Goal: Task Accomplishment & Management: Complete application form

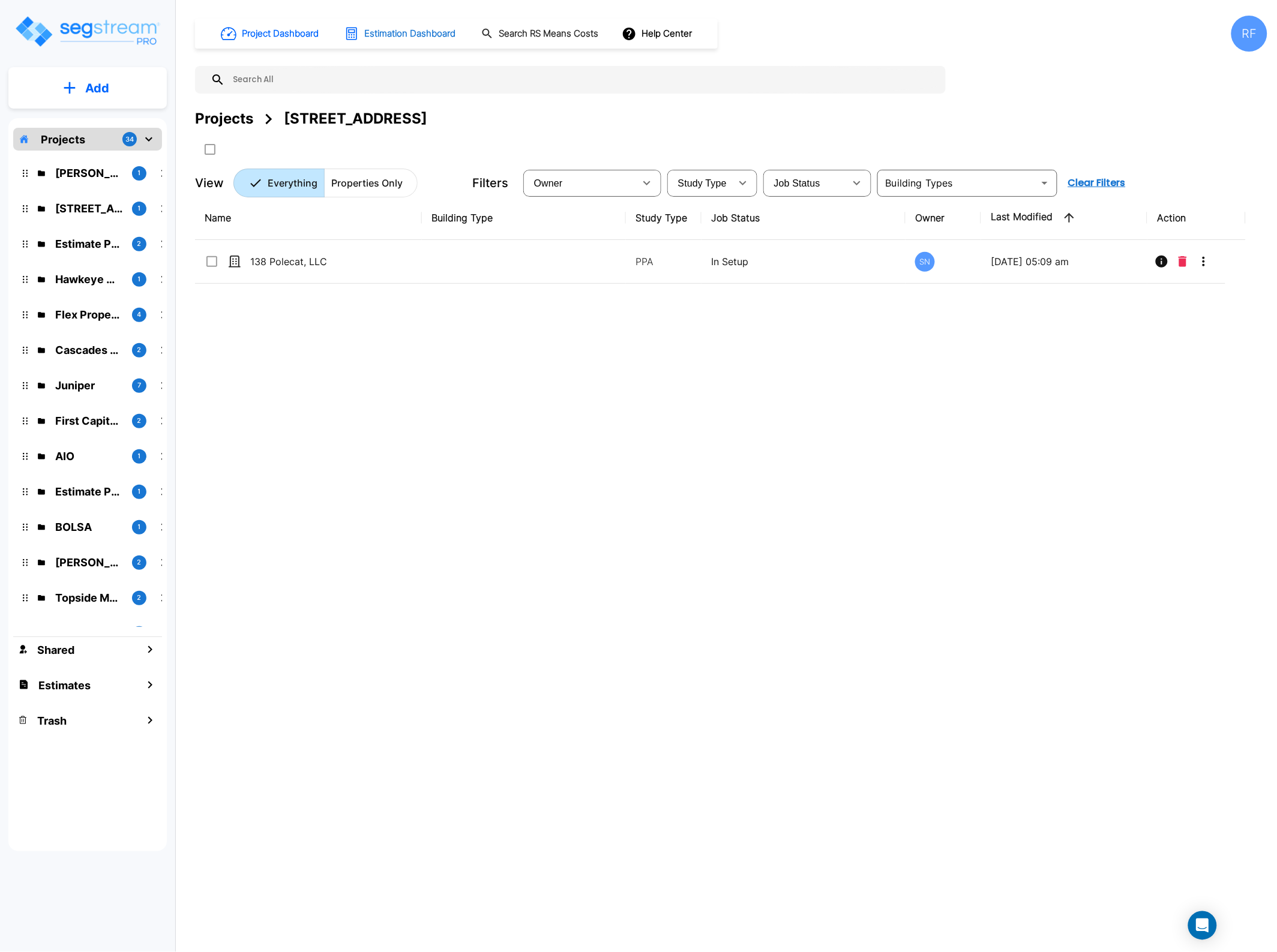
click at [408, 33] on h1 "Estimation Dashboard" at bounding box center [410, 33] width 91 height 13
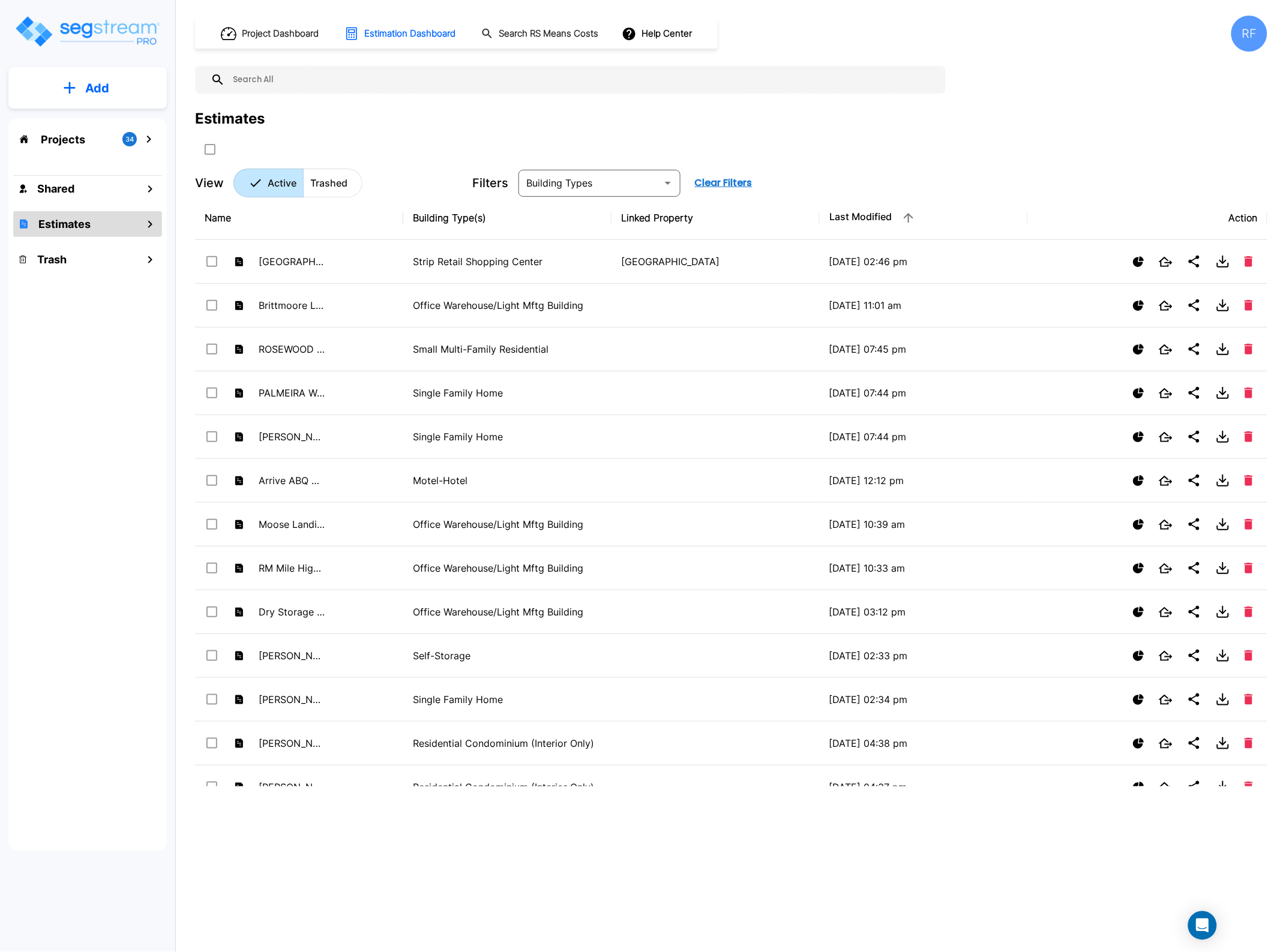
click at [92, 77] on button "Add" at bounding box center [87, 88] width 159 height 35
click at [92, 184] on p "Add Estimate" at bounding box center [95, 190] width 61 height 14
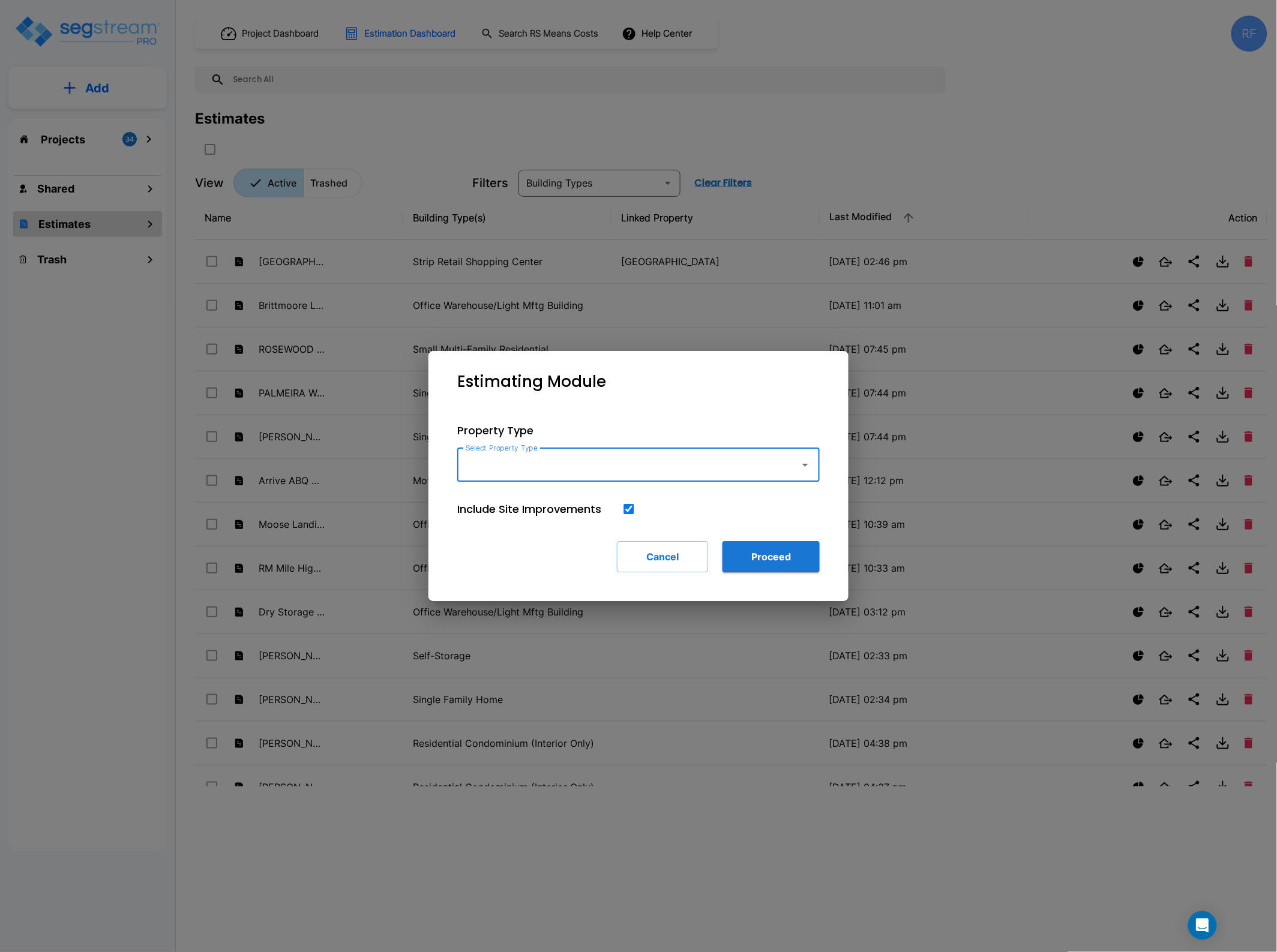
click at [800, 459] on icon "button" at bounding box center [805, 465] width 14 height 14
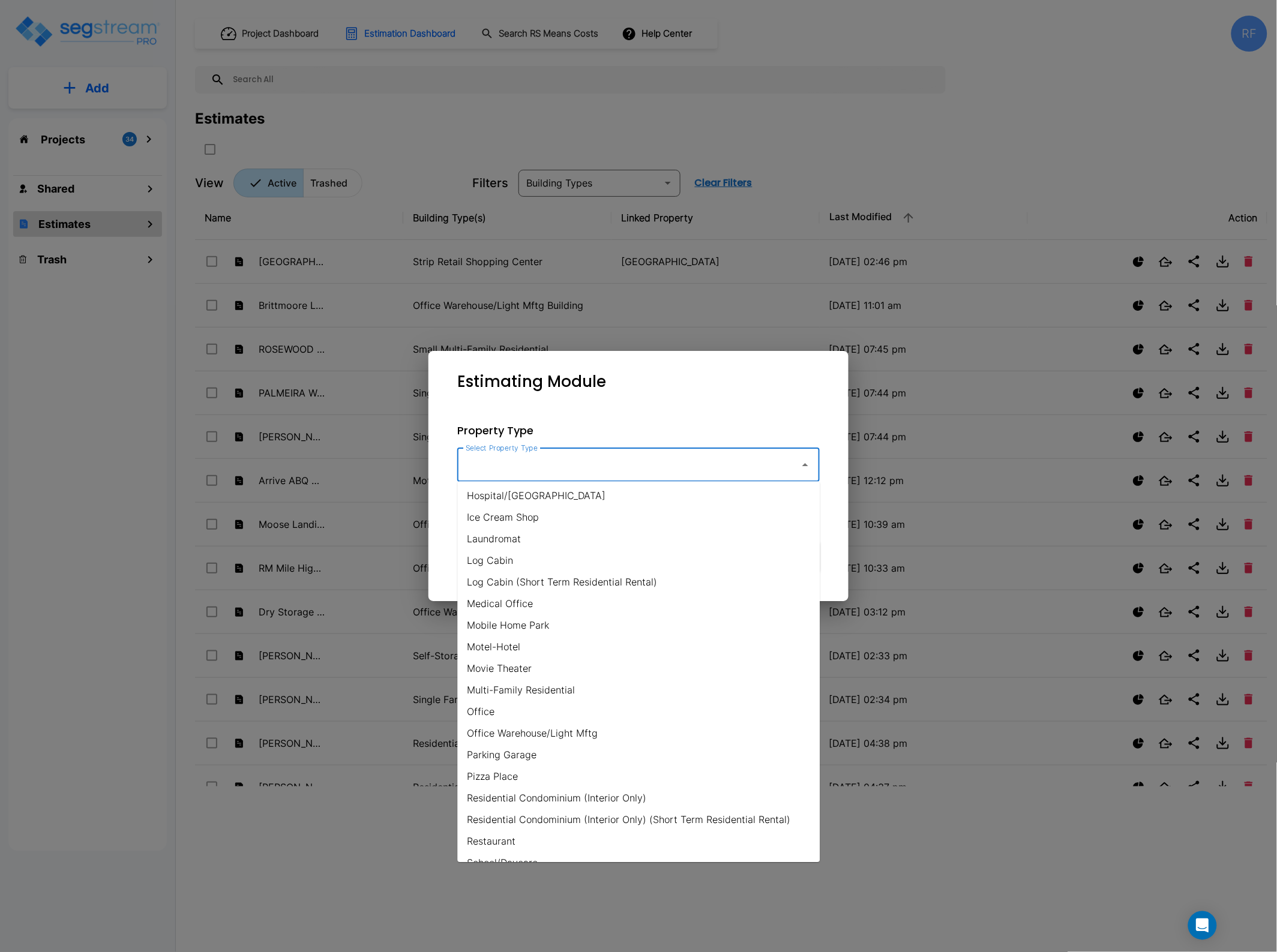
scroll to position [525, 0]
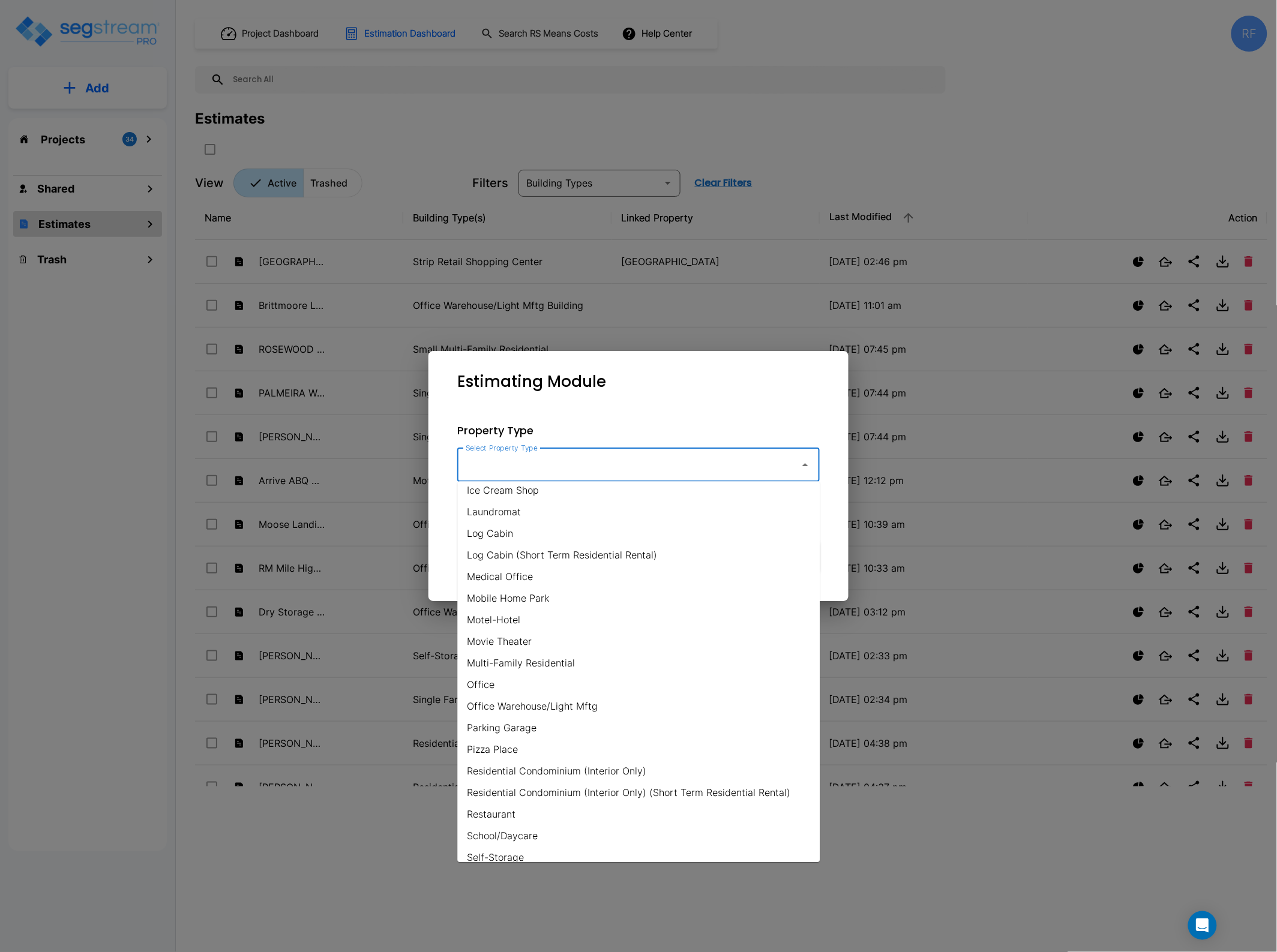
click at [633, 706] on li "Office Warehouse/Light Mftg" at bounding box center [638, 707] width 363 height 21
type input "Office Warehouse/Light Mftg"
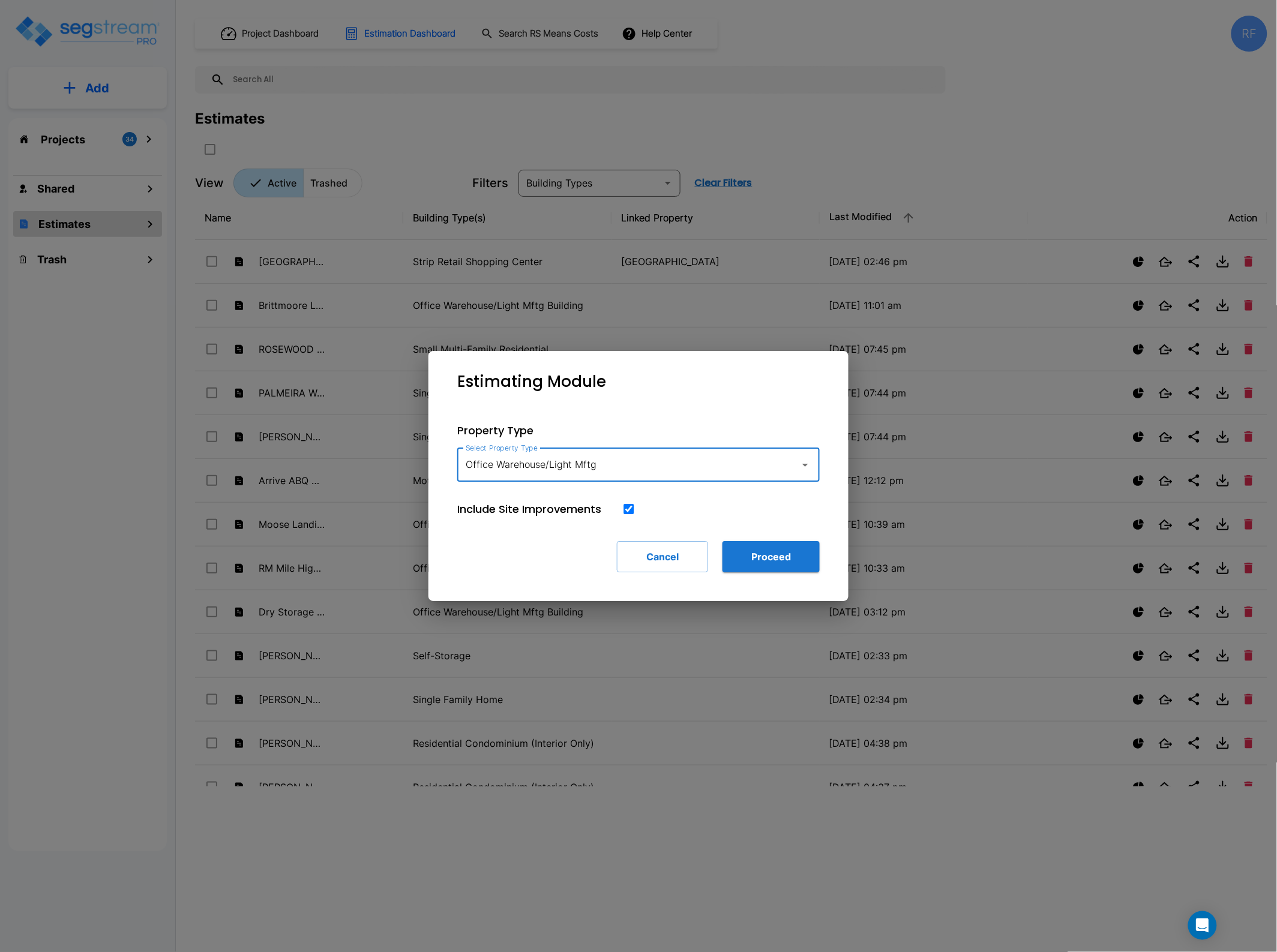
click at [733, 461] on input "Office Warehouse/Light Mftg" at bounding box center [626, 464] width 326 height 22
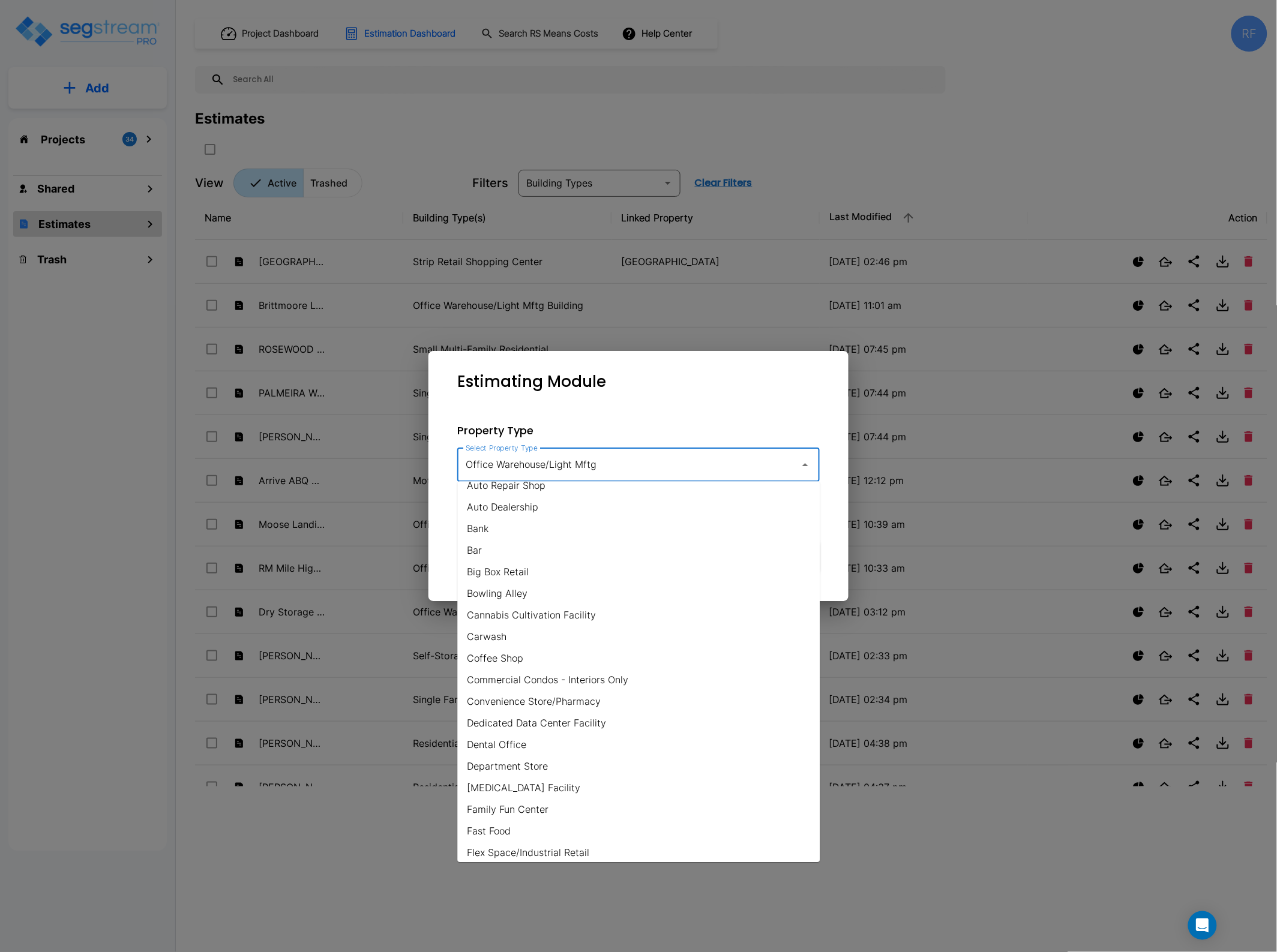
scroll to position [0, 0]
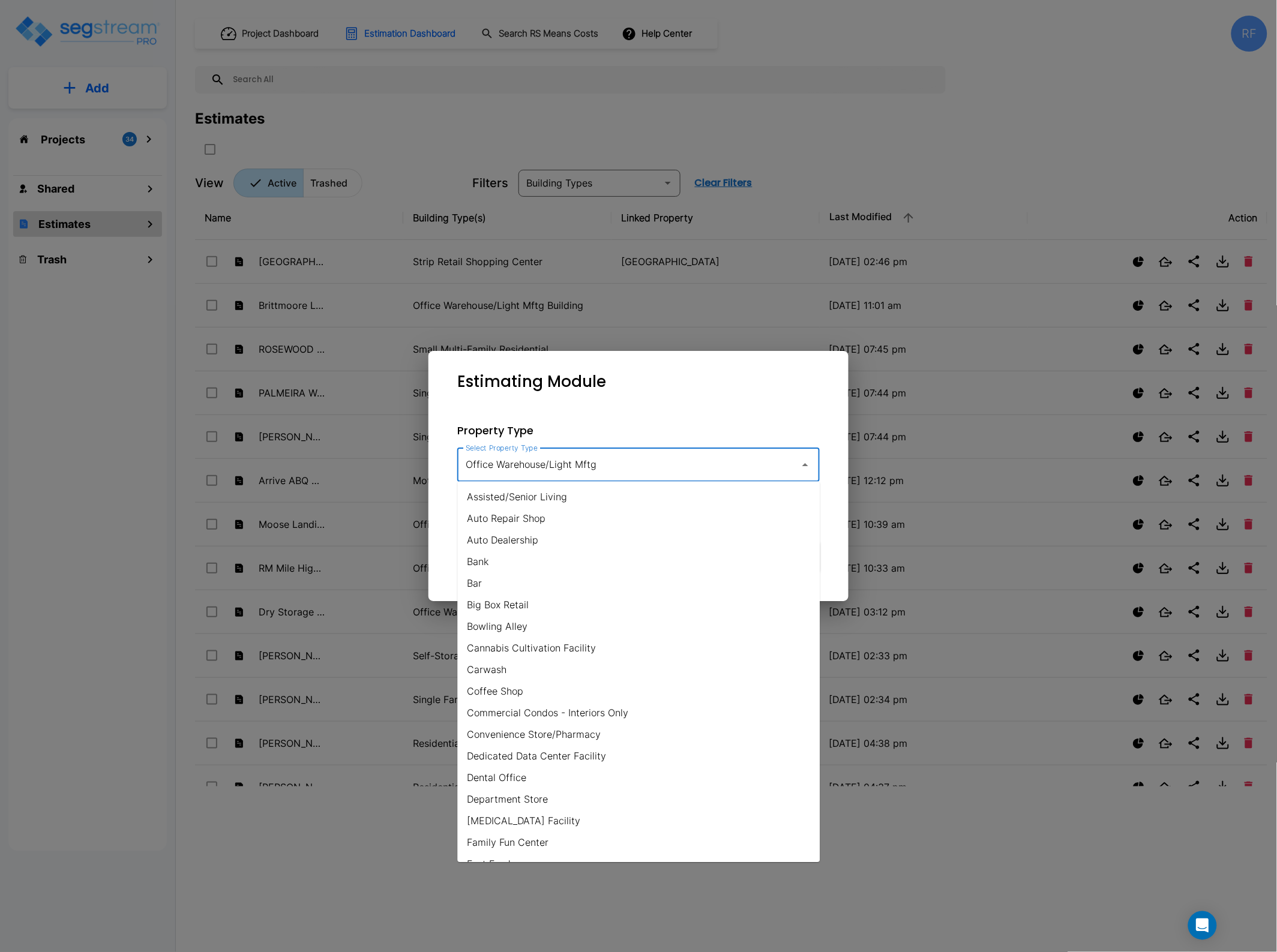
click at [735, 407] on div "Property Type Select Property Type Office Warehouse/Light Mftg Select Property …" at bounding box center [638, 497] width 401 height 188
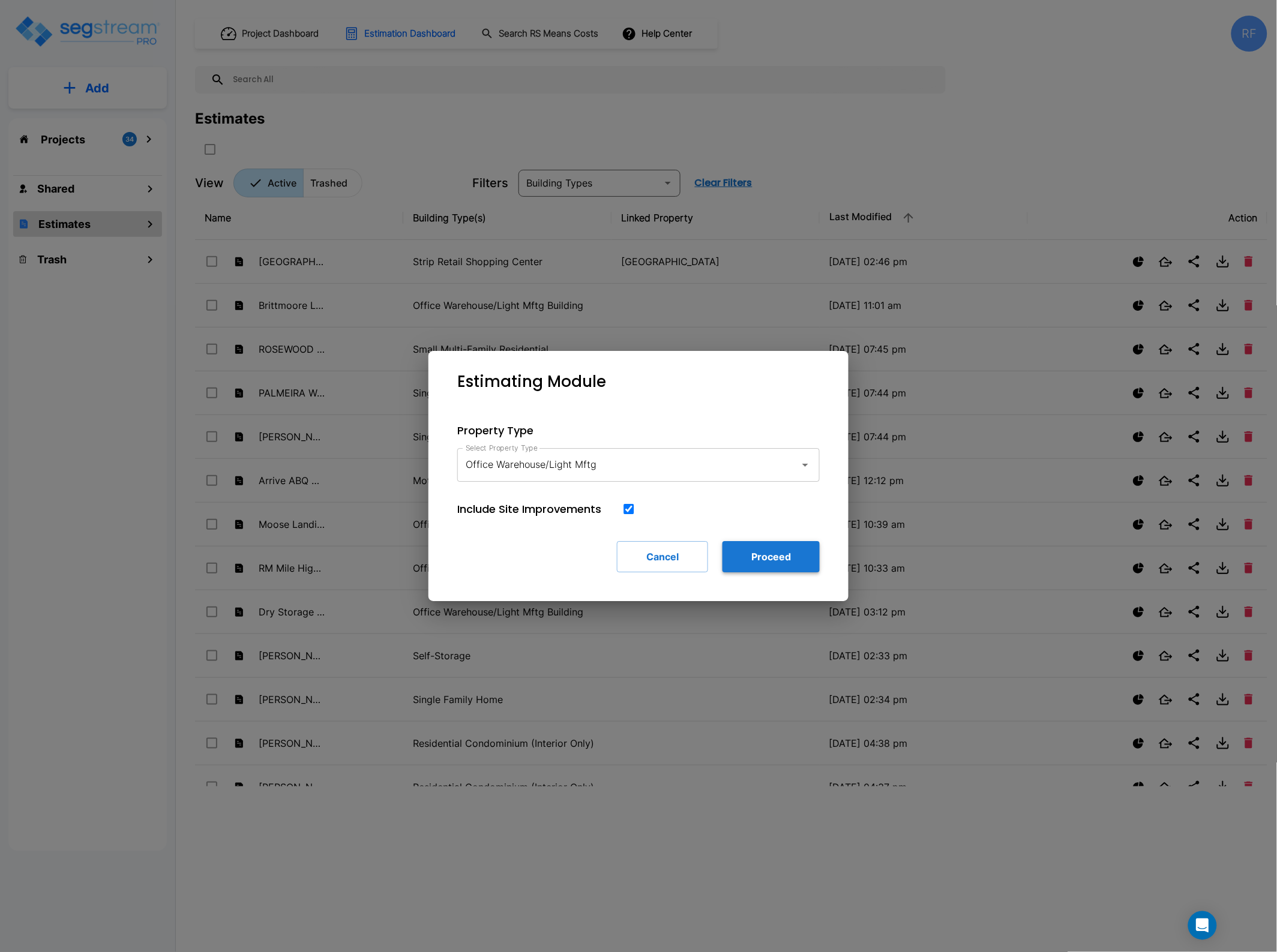
click at [793, 564] on button "Proceed" at bounding box center [771, 556] width 98 height 31
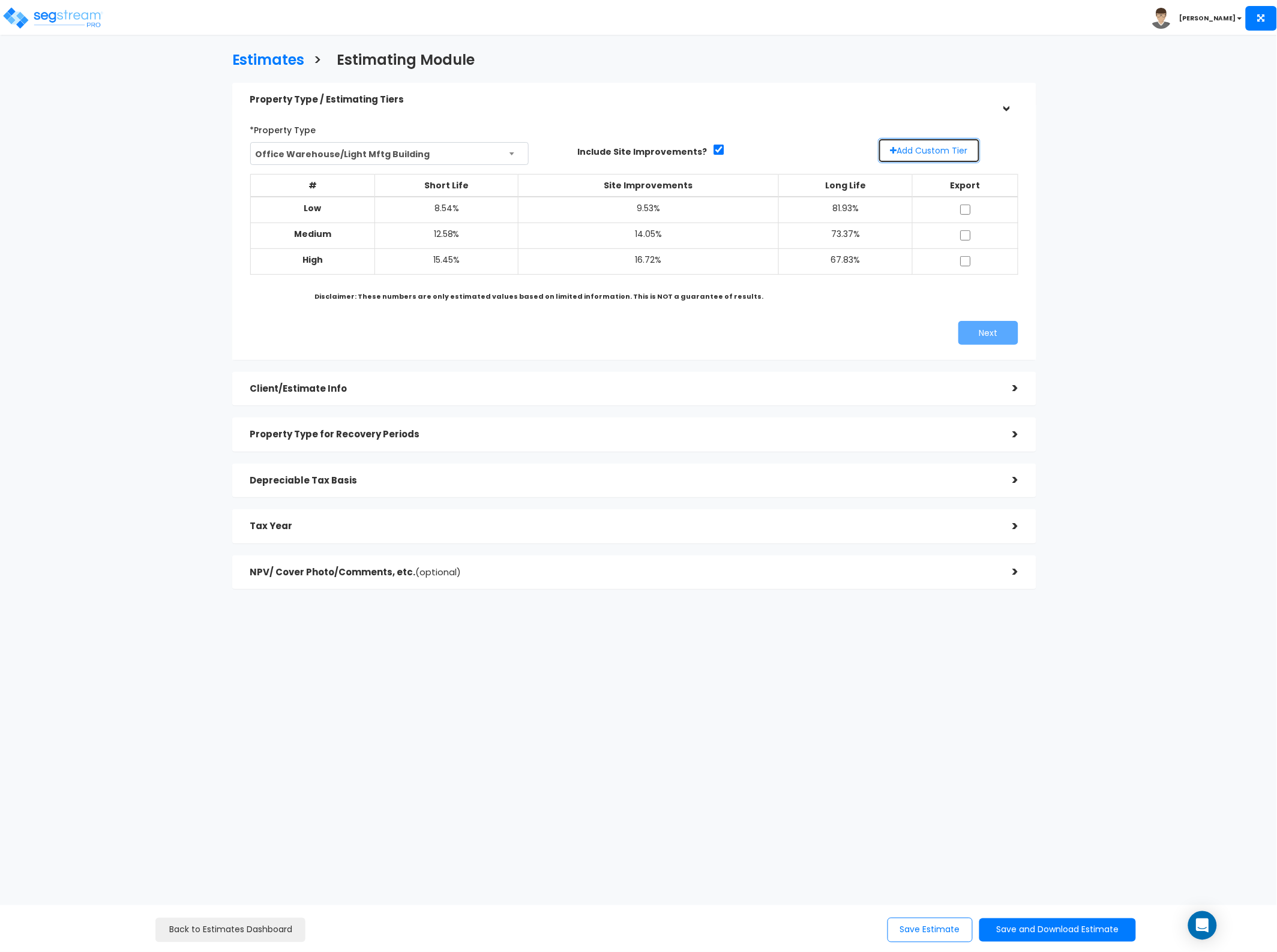
click at [925, 154] on button "Add Custom Tier" at bounding box center [929, 150] width 103 height 25
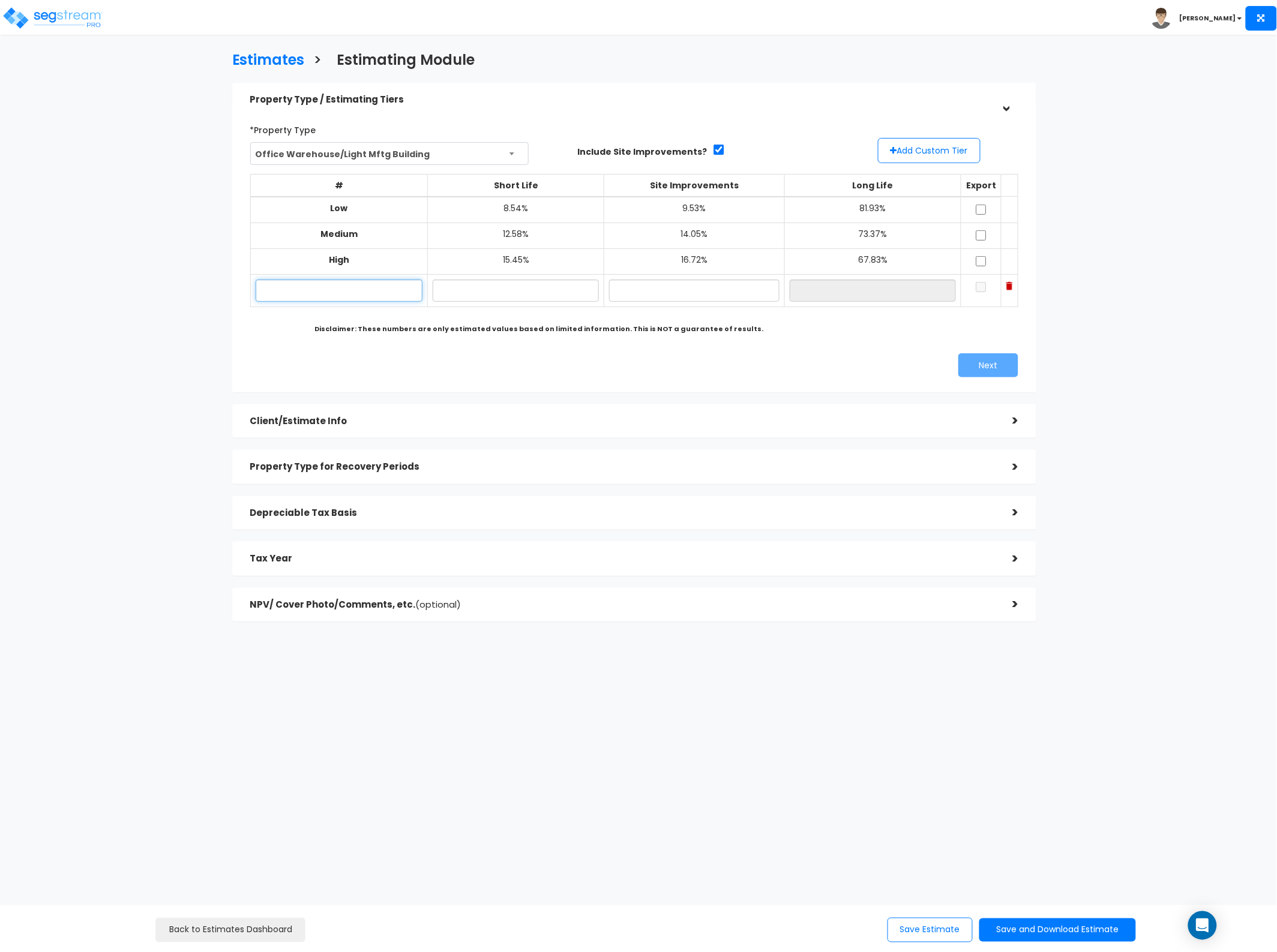
click at [391, 291] on input "text" at bounding box center [339, 290] width 167 height 22
type input "Lo"
click at [475, 293] on input "text" at bounding box center [516, 290] width 167 height 22
type input "8.00%"
click at [668, 292] on input "text" at bounding box center [694, 290] width 170 height 22
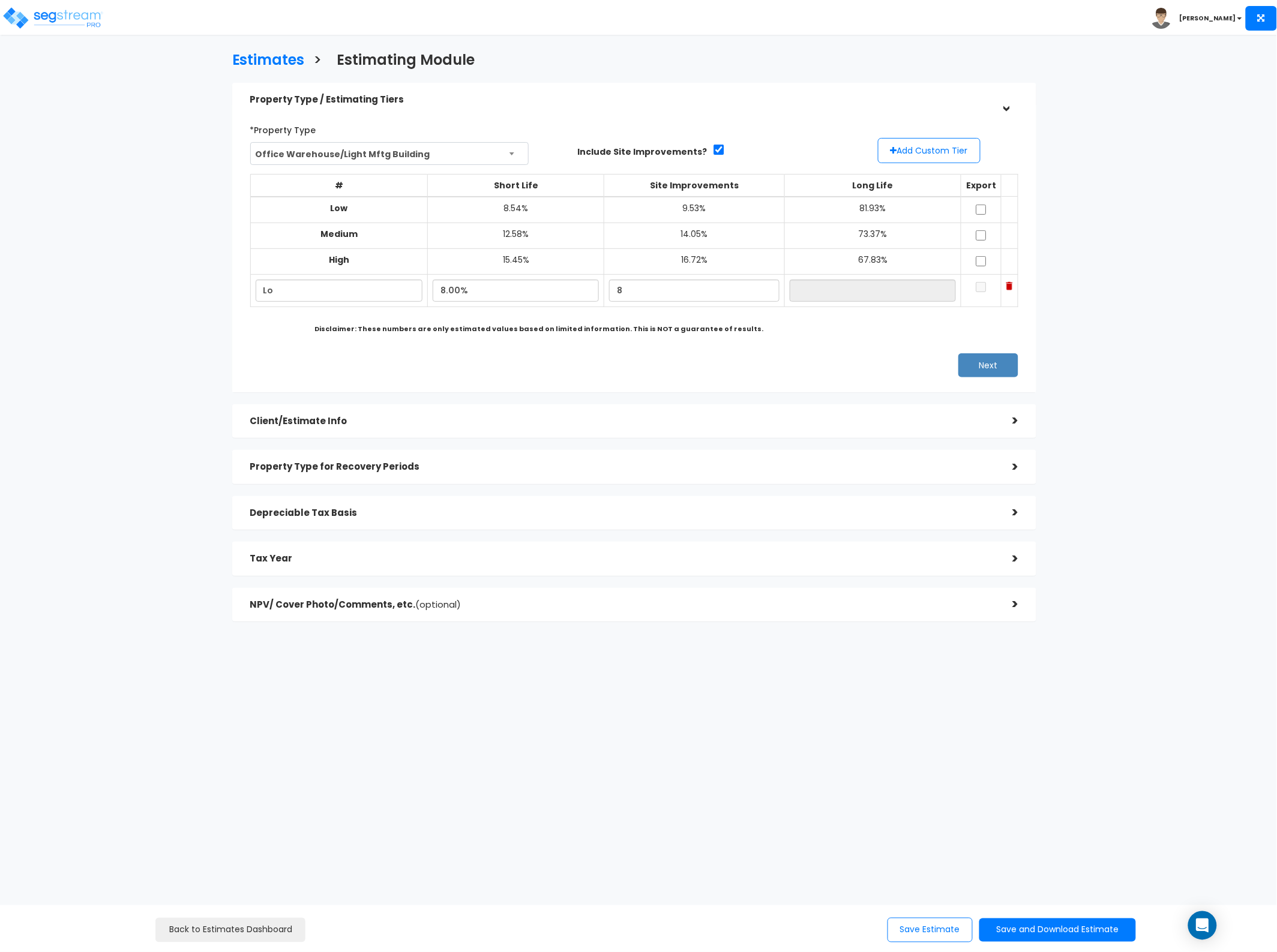
type input "8.00%"
type input "84.00%"
click at [913, 150] on button "Add Custom Tier" at bounding box center [929, 150] width 103 height 25
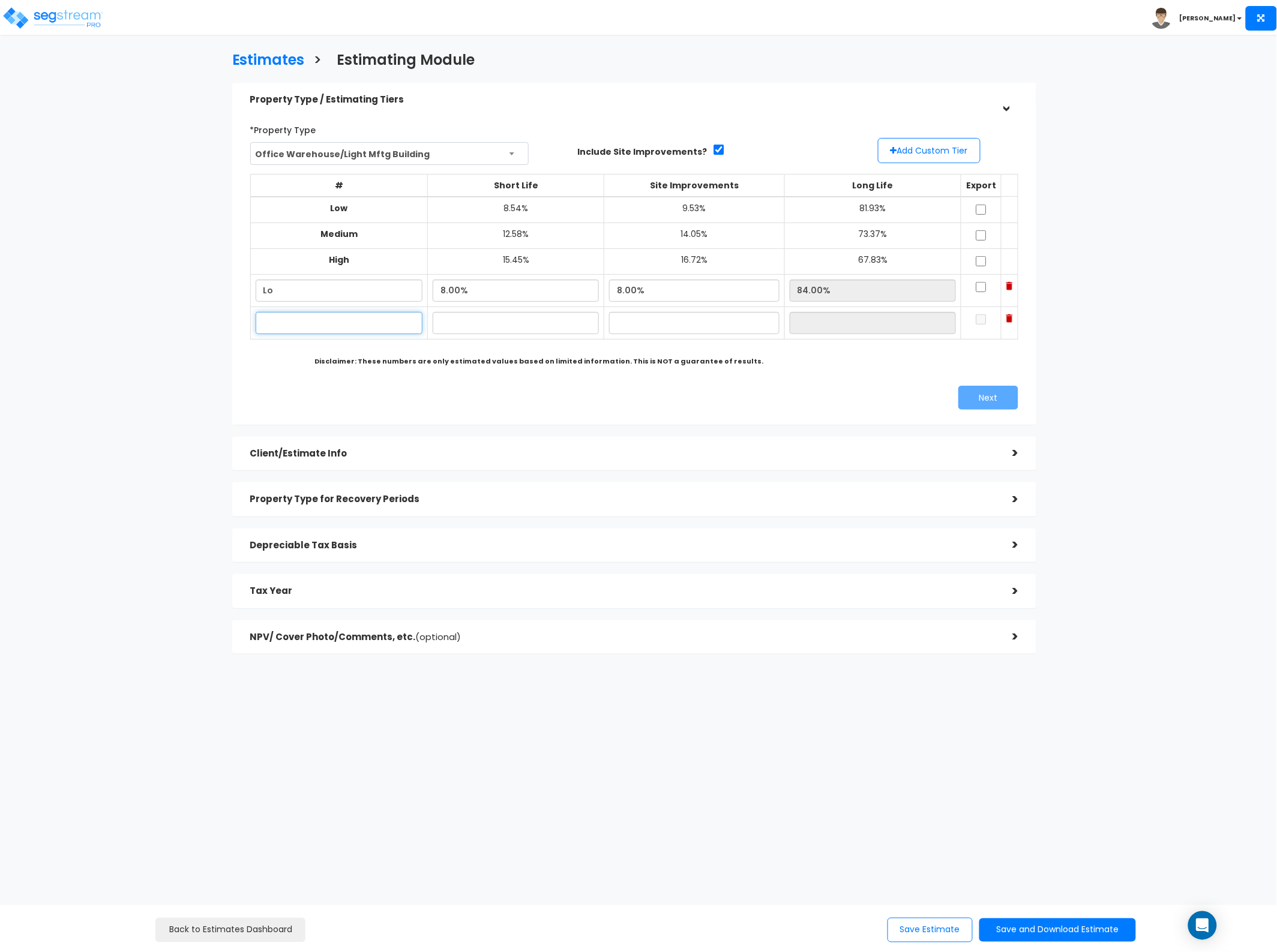
click at [286, 324] on input "text" at bounding box center [339, 322] width 167 height 22
type input "Hi"
click at [477, 318] on input "text" at bounding box center [516, 322] width 167 height 22
type input "15.00%"
click at [693, 316] on input "text" at bounding box center [694, 322] width 170 height 22
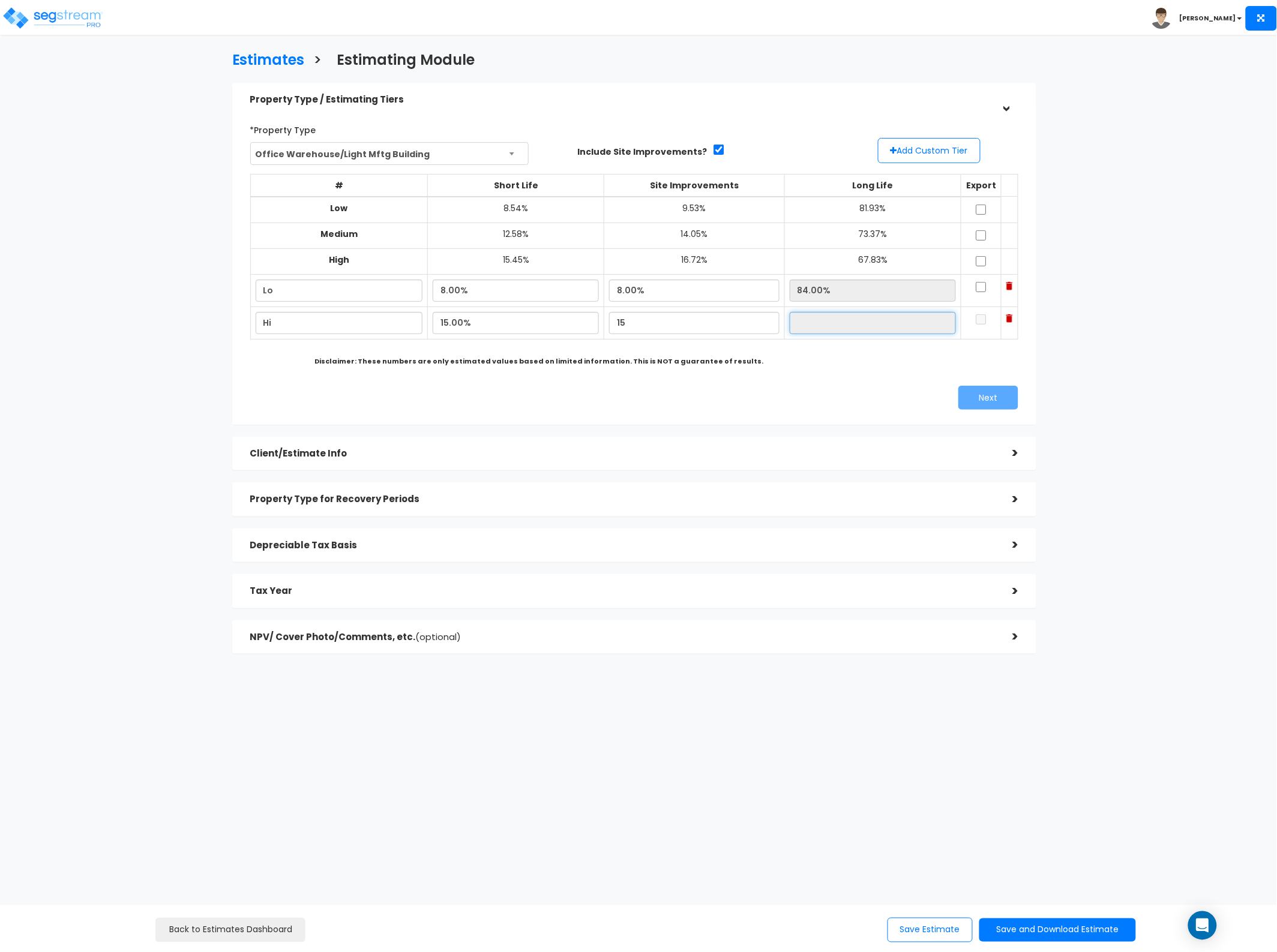
type input "15.00%"
type input "70.00%"
click at [844, 319] on input "70.00%" at bounding box center [873, 322] width 167 height 22
click at [973, 292] on td at bounding box center [981, 290] width 40 height 32
drag, startPoint x: 973, startPoint y: 322, endPoint x: 973, endPoint y: 316, distance: 6.0
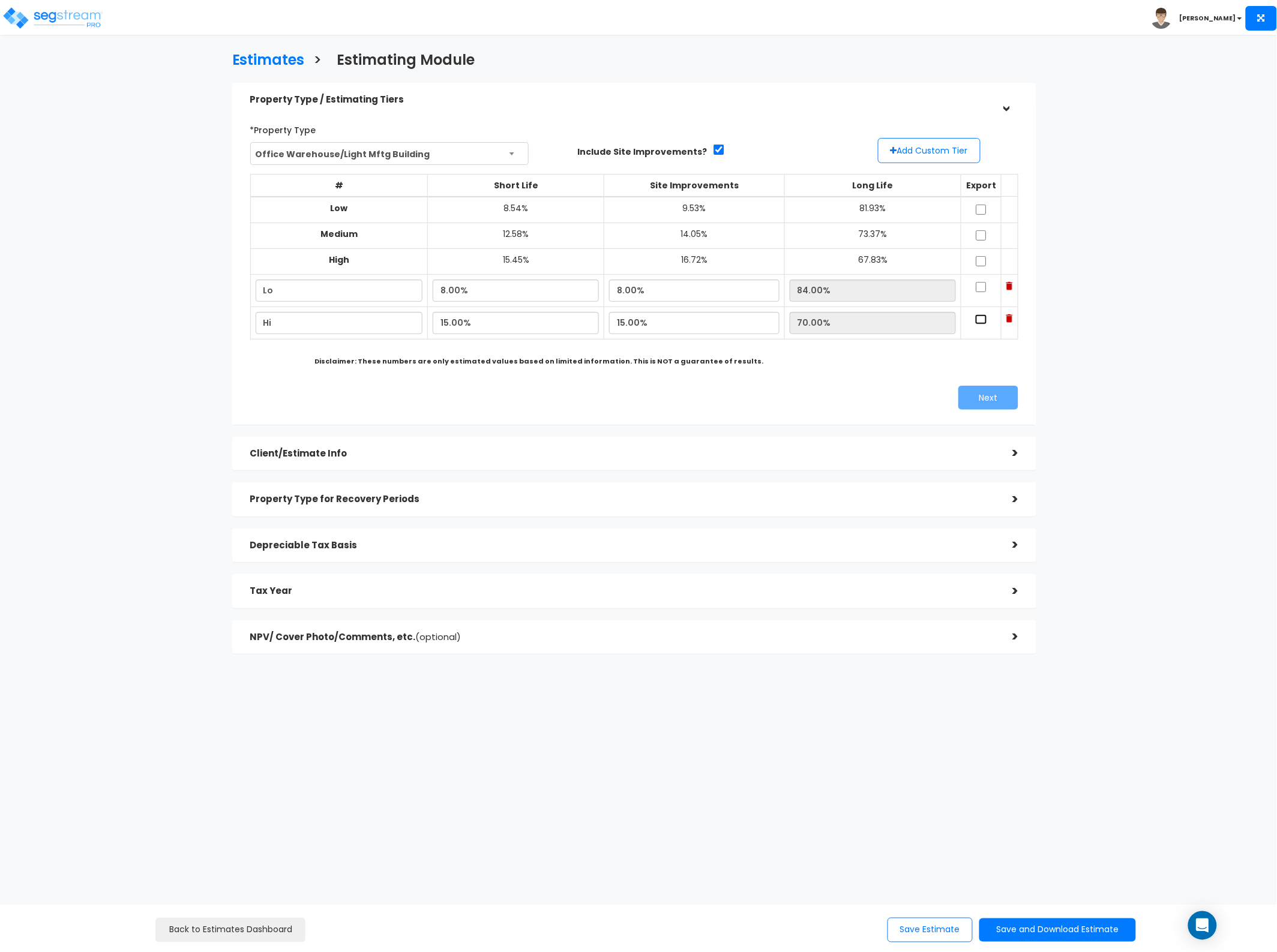
click at [973, 324] on td at bounding box center [981, 322] width 40 height 32
click at [975, 292] on input "checkbox" at bounding box center [981, 287] width 12 height 10
checkbox input "true"
click at [975, 322] on input "checkbox" at bounding box center [981, 319] width 12 height 10
checkbox input "true"
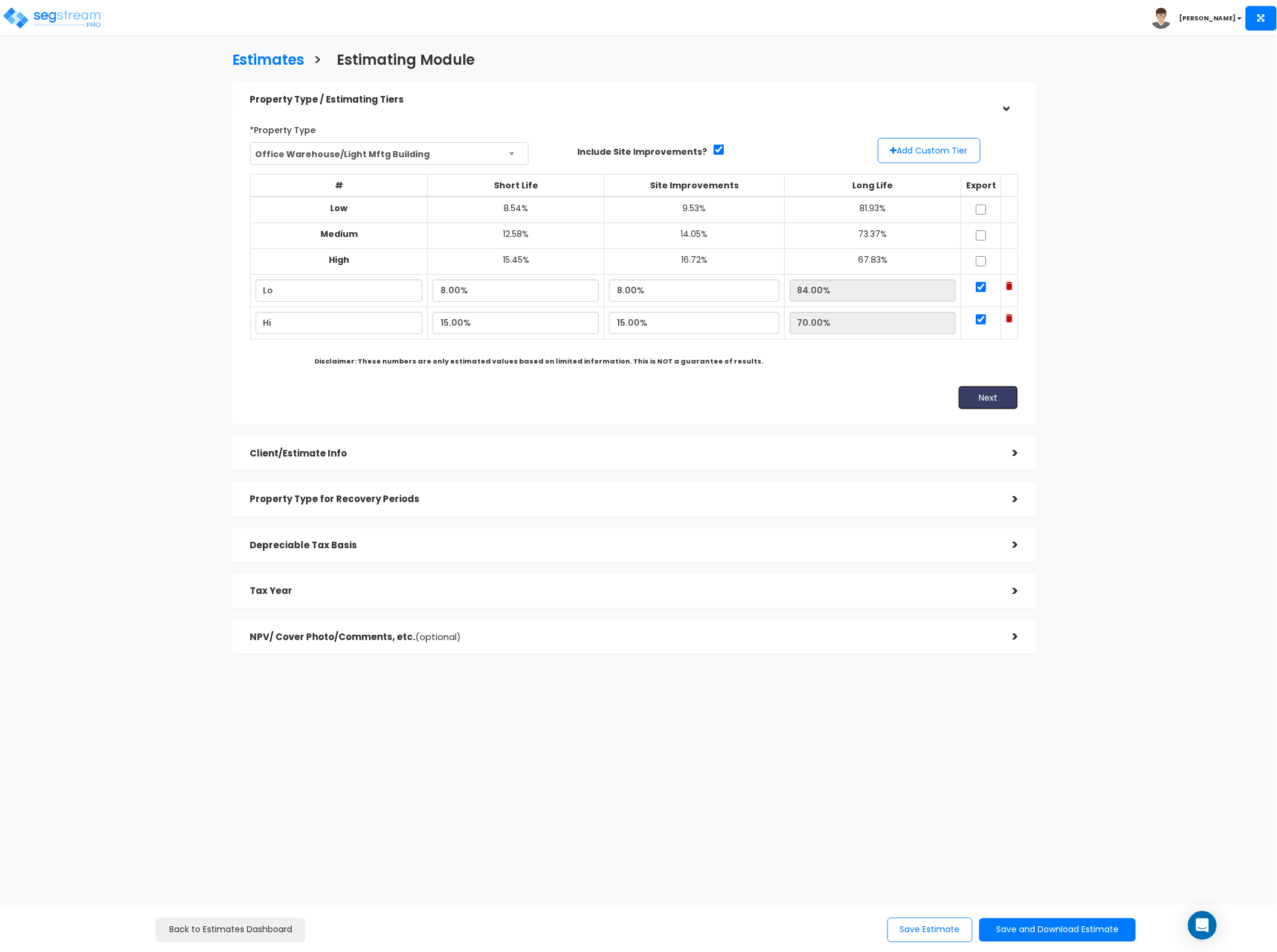
click at [979, 390] on button "Next" at bounding box center [988, 398] width 60 height 24
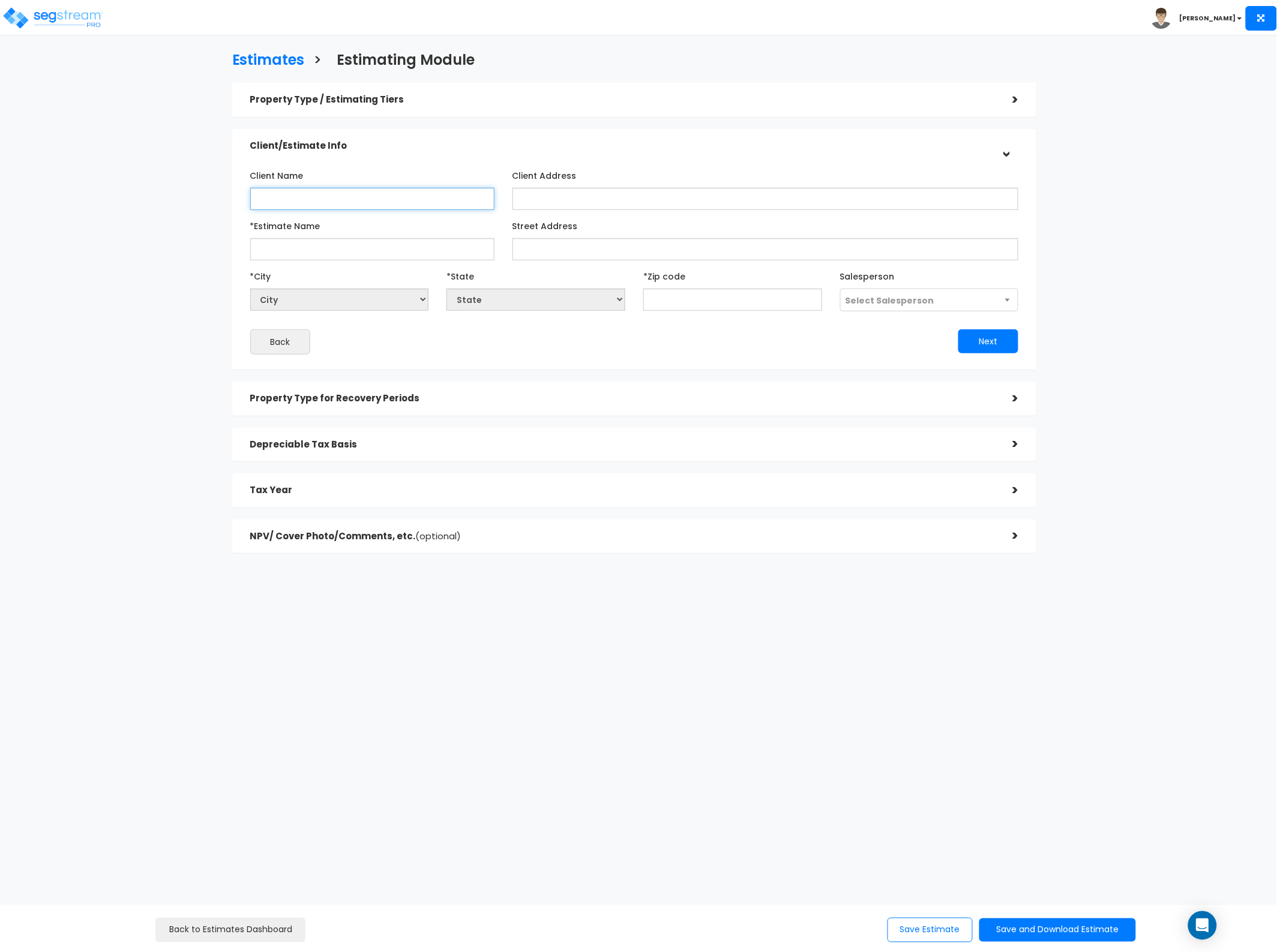
click at [341, 199] on input "Client Name" at bounding box center [372, 199] width 244 height 22
type input "[PERSON_NAME]"
click at [313, 240] on input "*Estimate Name" at bounding box center [372, 249] width 244 height 22
type input "[PERSON_NAME] [GEOGRAPHIC_DATA]"
click at [576, 260] on input "Street Address" at bounding box center [765, 249] width 506 height 22
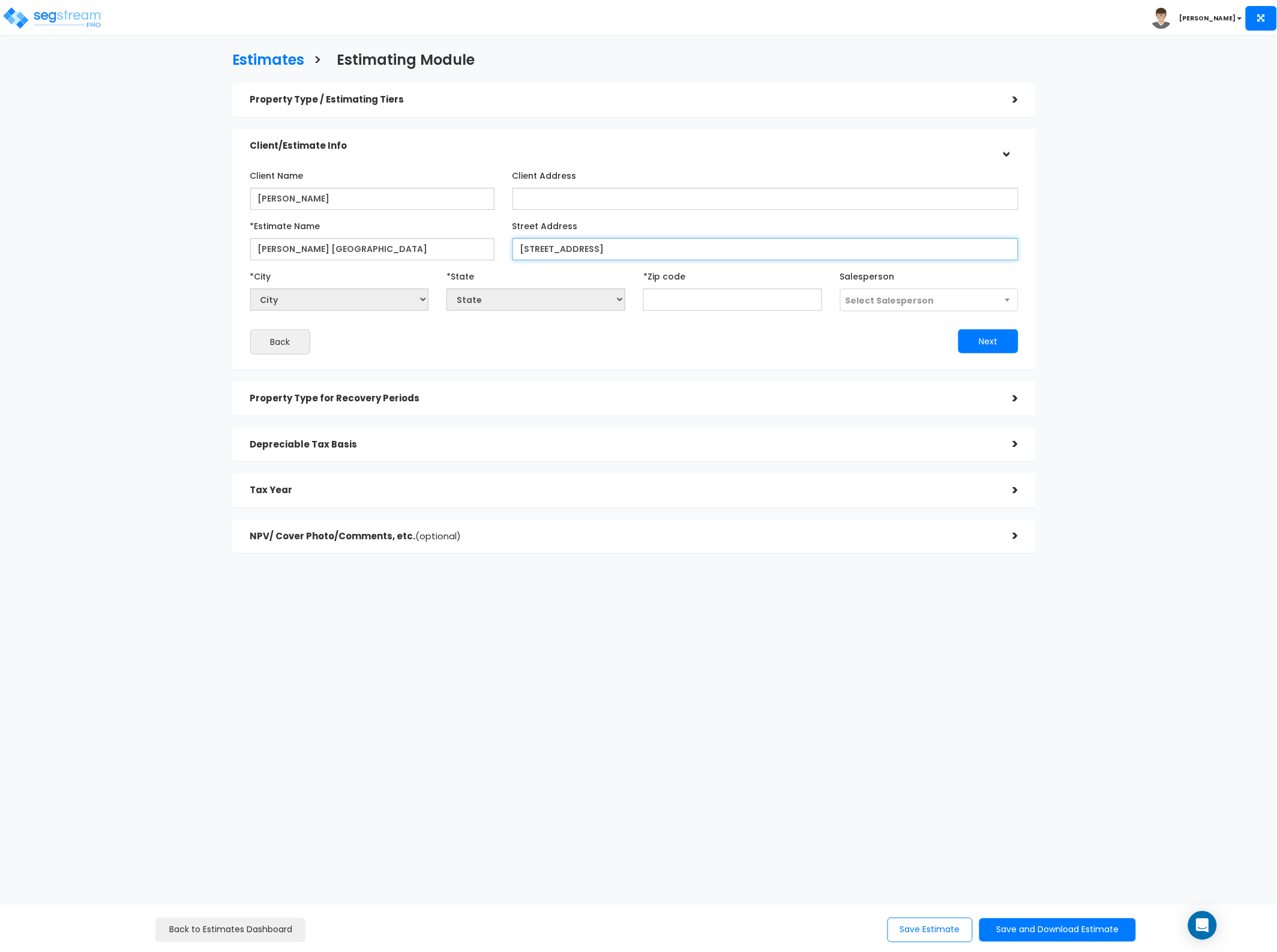
type input "[STREET_ADDRESS]"
click at [757, 304] on input "text" at bounding box center [733, 299] width 179 height 22
type input "750"
select select "[GEOGRAPHIC_DATA]"
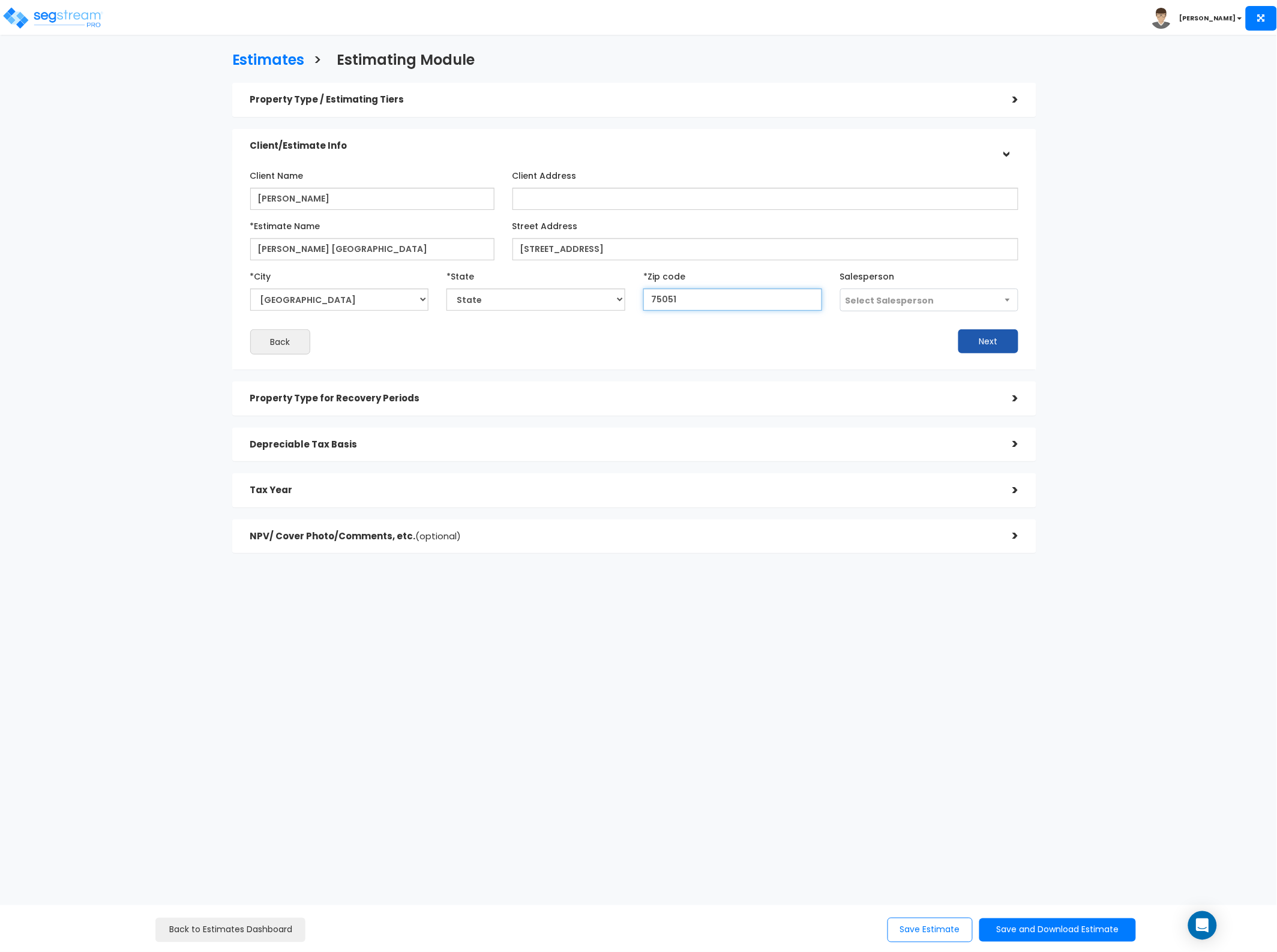
type input "75051"
click at [982, 334] on button "Next" at bounding box center [988, 341] width 60 height 24
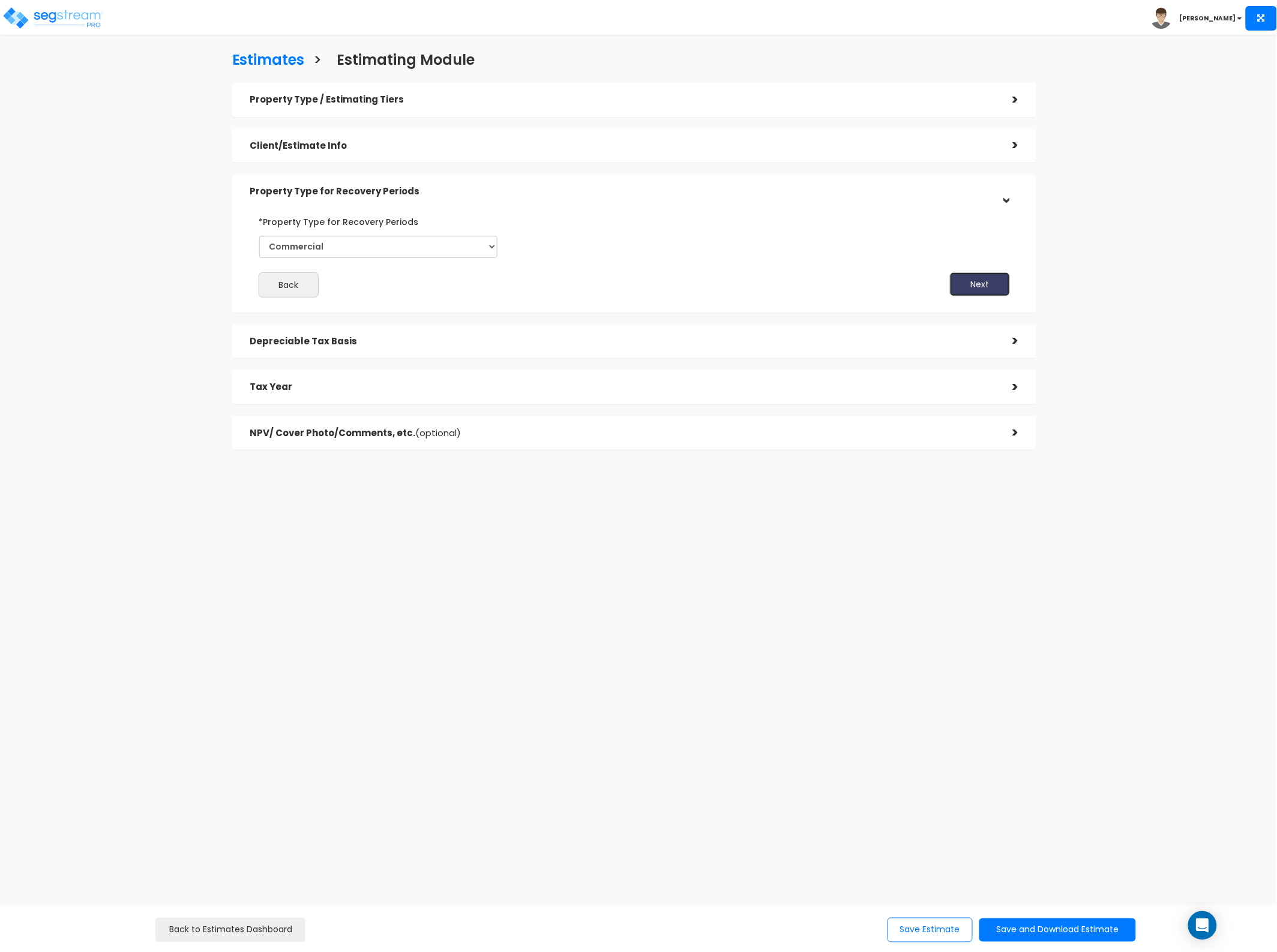
click at [956, 286] on button "Next" at bounding box center [980, 284] width 60 height 24
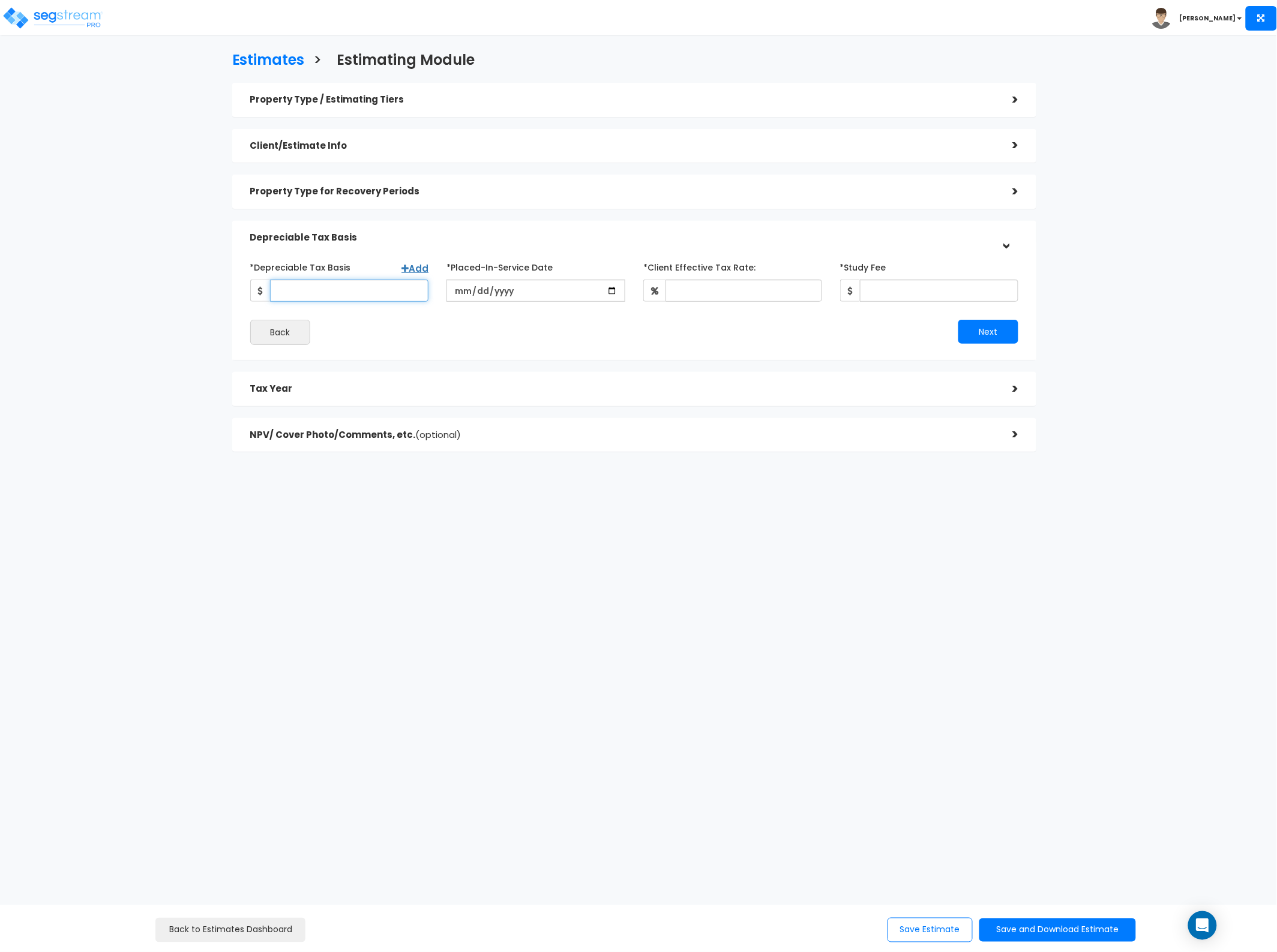
click at [407, 289] on input "*Depreciable Tax Basis" at bounding box center [349, 290] width 159 height 22
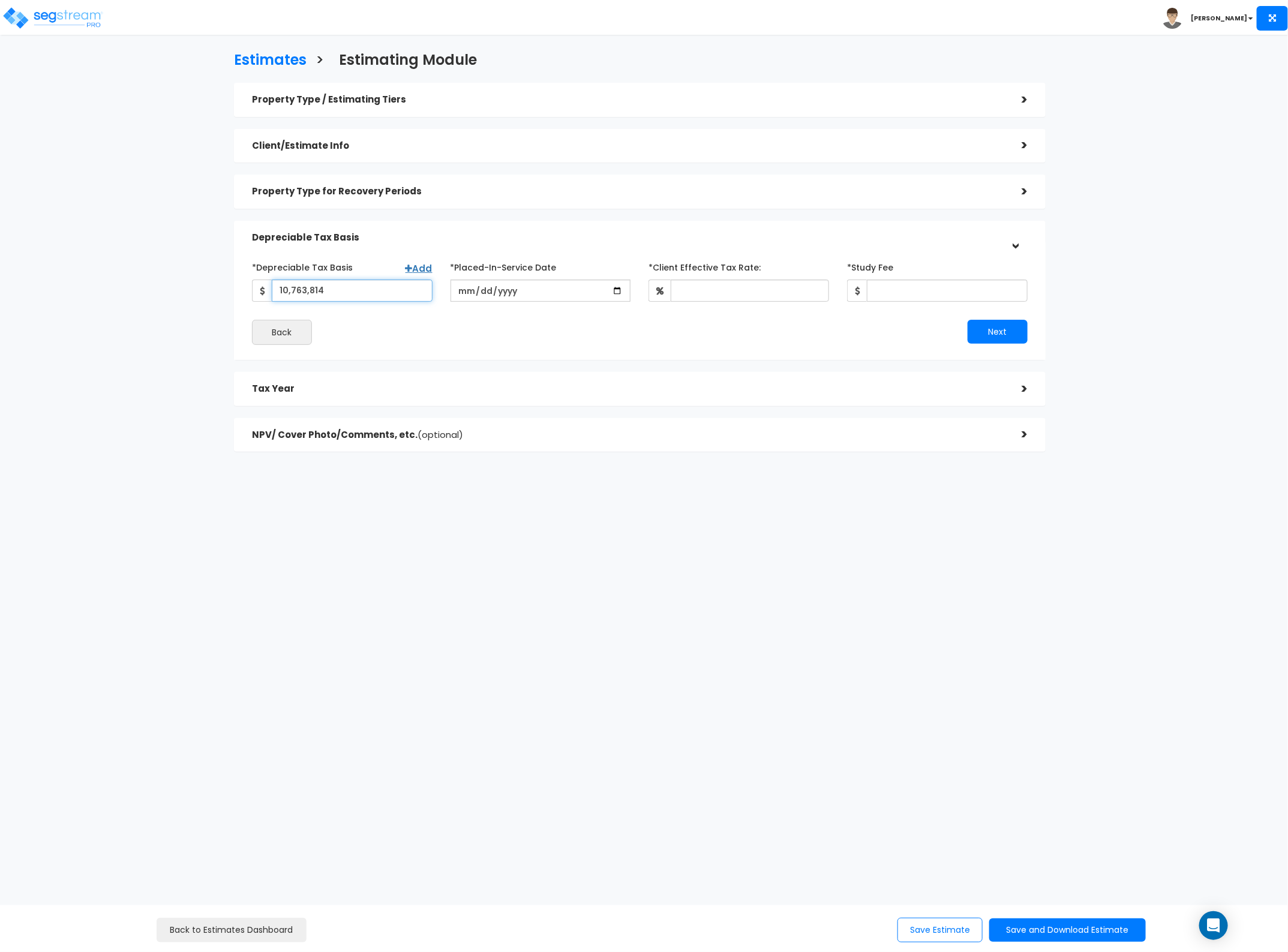
type input "10,763,814"
click at [501, 287] on input "date" at bounding box center [541, 290] width 181 height 22
click at [471, 295] on input "date" at bounding box center [541, 290] width 181 height 22
type input "[DATE]"
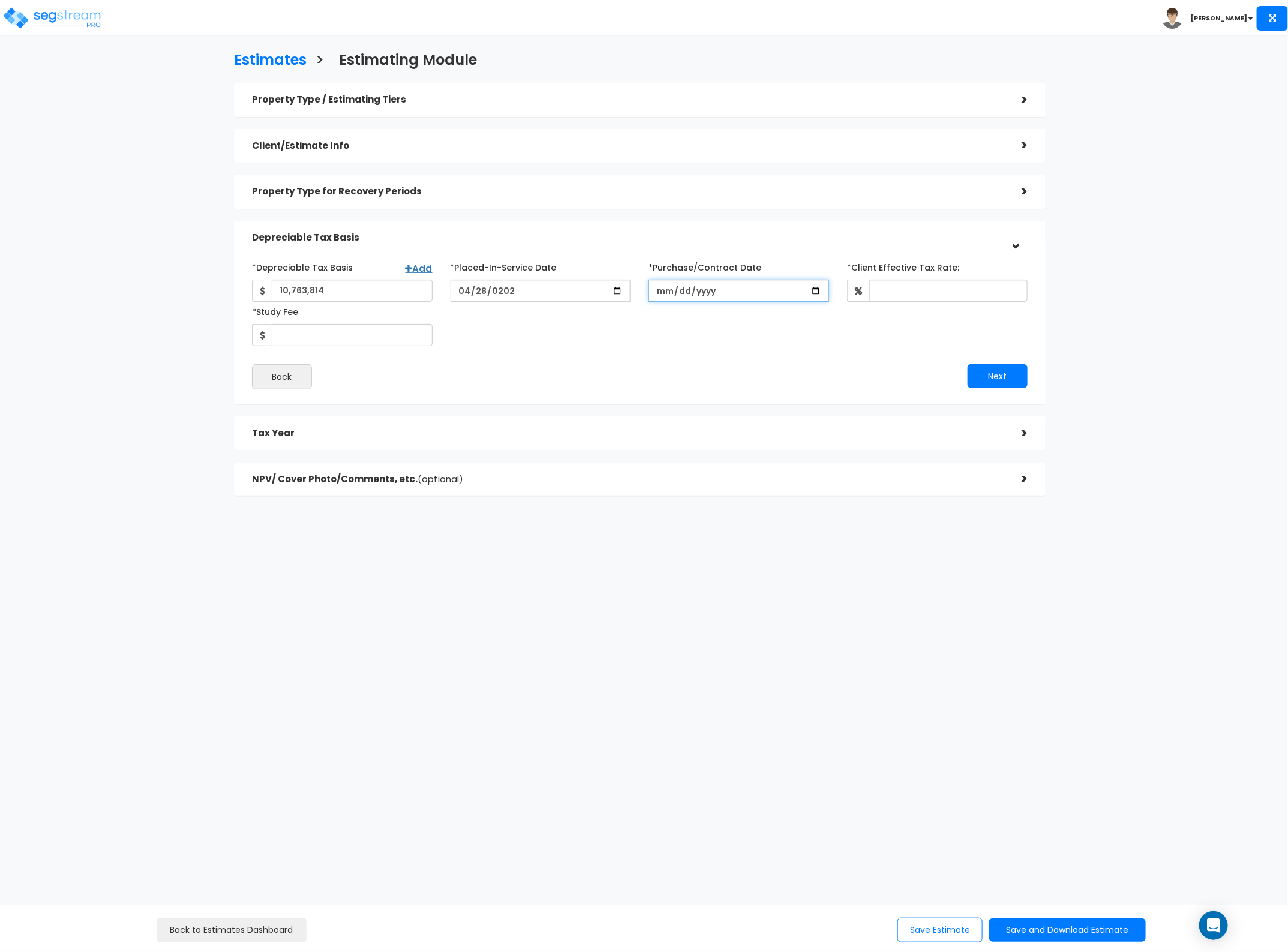
click at [667, 294] on input "*Purchase/Contract Date" at bounding box center [739, 290] width 181 height 22
type input "[DATE]"
click at [993, 284] on input "*Client Effective Tax Rate:" at bounding box center [949, 290] width 159 height 22
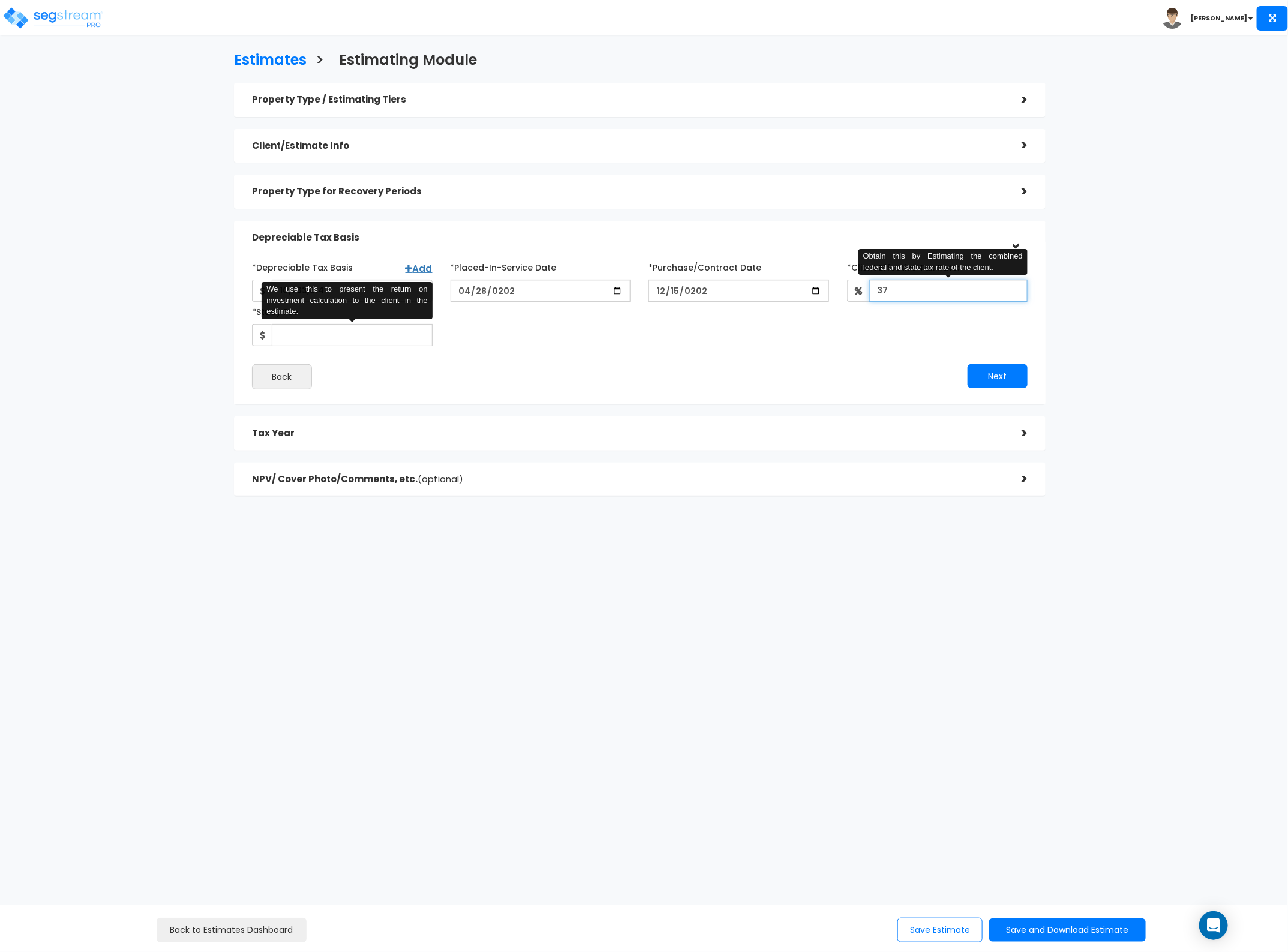
type input "37"
click at [348, 337] on input "*Study Fee" at bounding box center [352, 335] width 161 height 22
type input "."
type input "0"
type input "0.01"
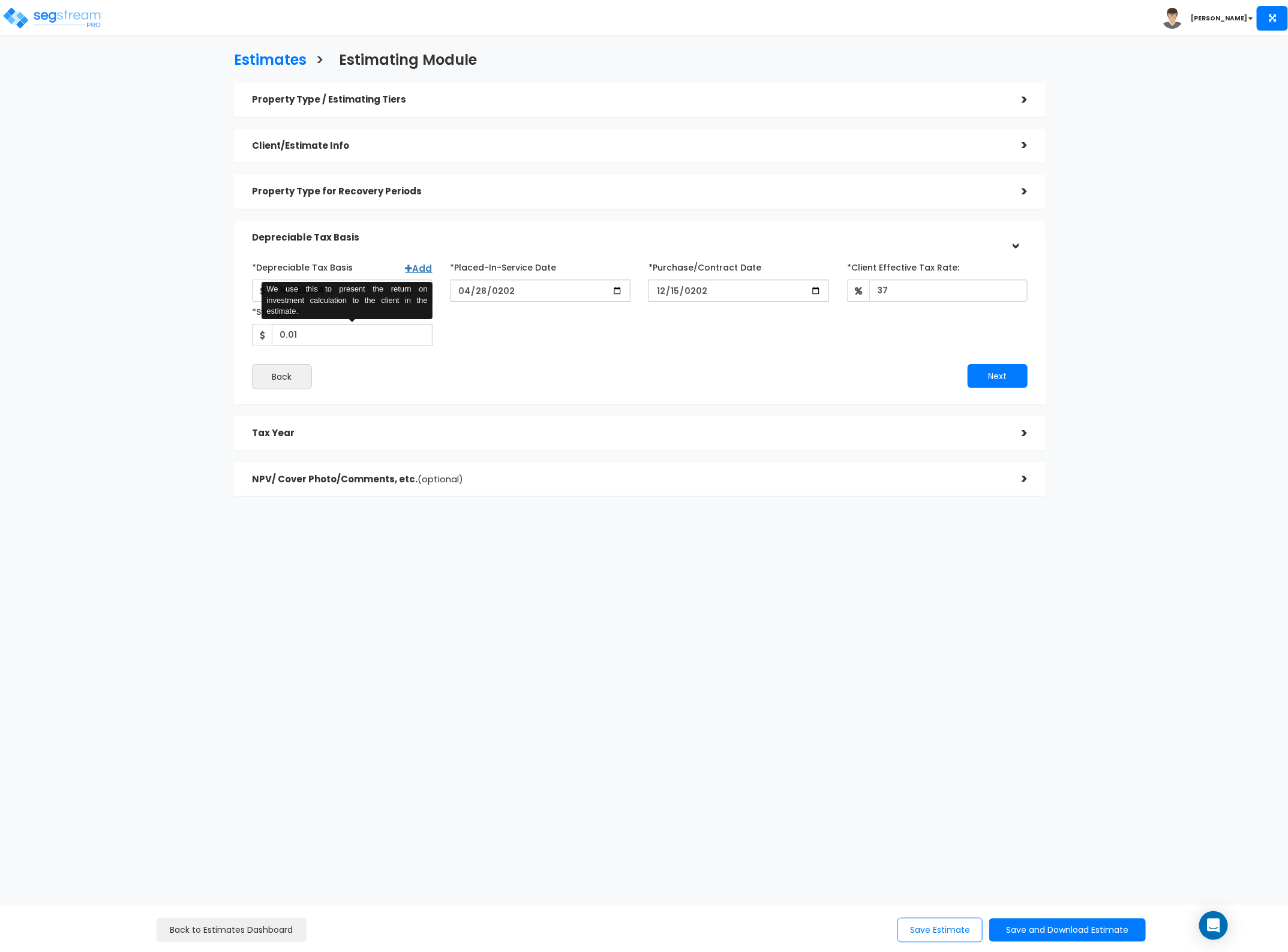
click at [1205, 255] on div "Estimates > Estimating Module Property Type / Estimating Tiers > *Property Type…" at bounding box center [644, 340] width 1288 height 576
click at [1000, 373] on button "Next" at bounding box center [998, 376] width 60 height 24
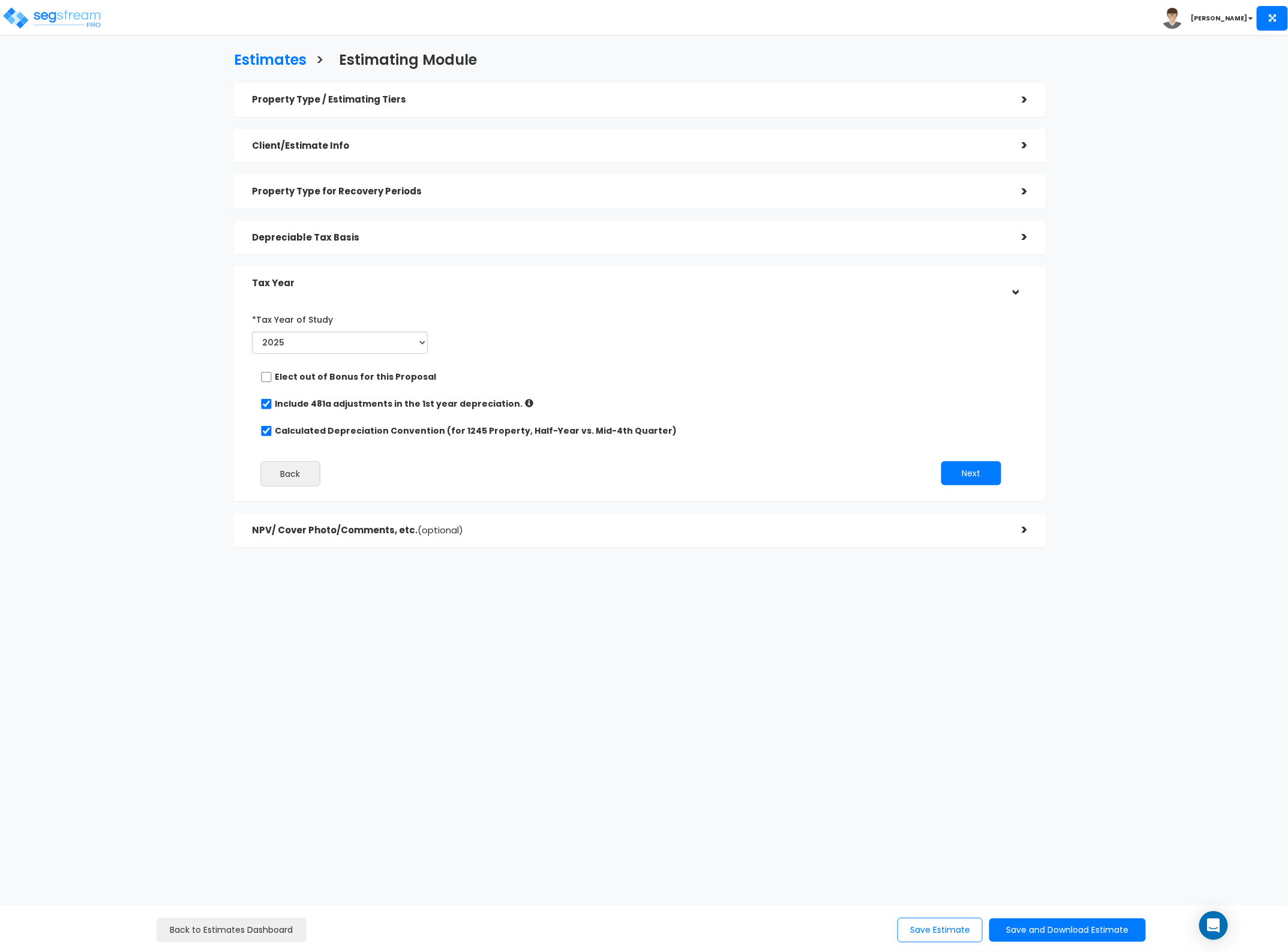
click at [373, 403] on label "Include 481a adjustments in the 1st year depreciation." at bounding box center [399, 403] width 248 height 12
click at [264, 403] on input "checkbox" at bounding box center [266, 404] width 12 height 10
checkbox input "false"
click at [264, 429] on input "Calculated Depreciation Convention (for 1245 Property, Half-Year vs. Mid-4th Qu…" at bounding box center [266, 431] width 12 height 10
checkbox input "false"
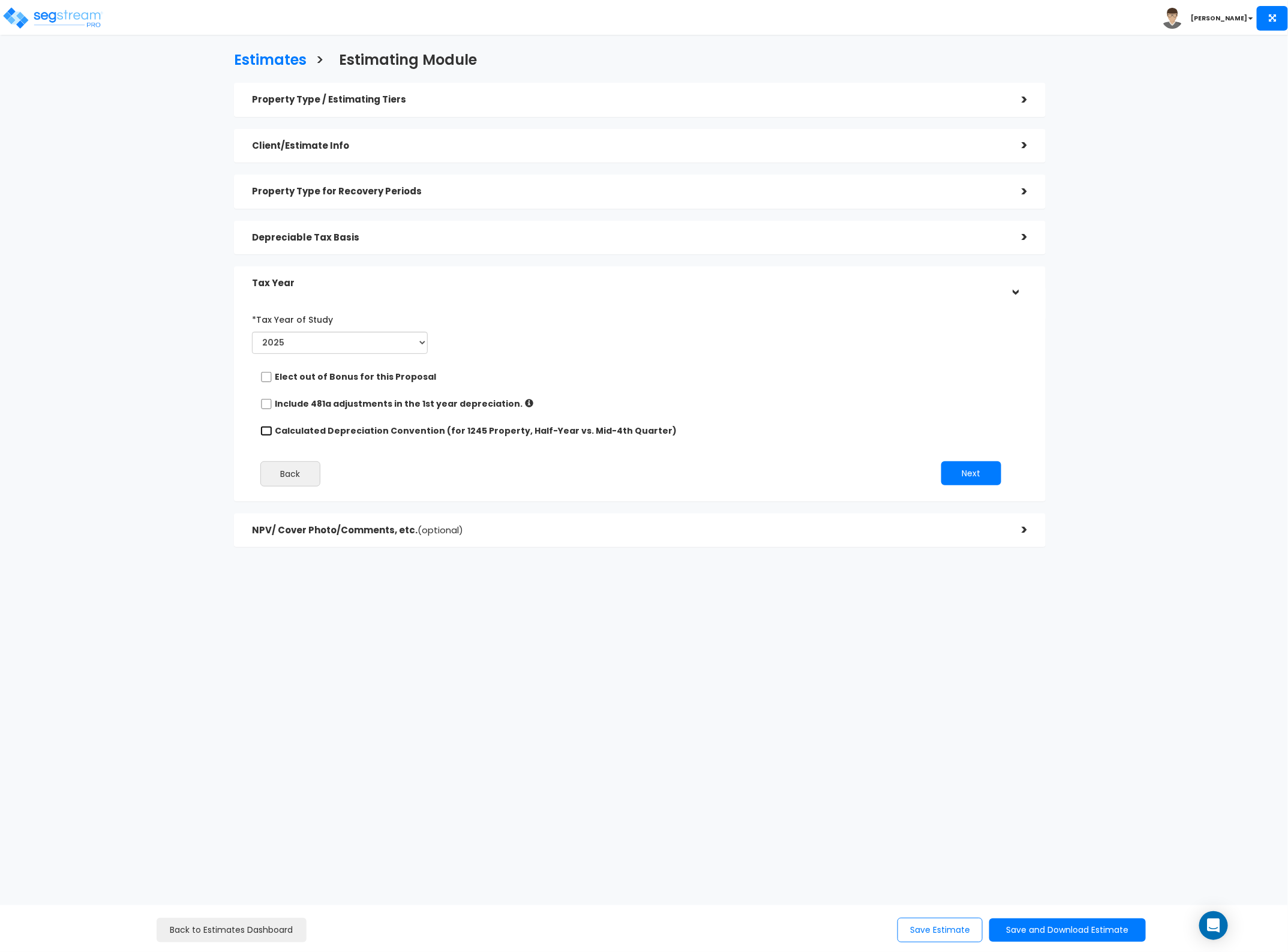
radio input "true"
click at [264, 429] on input "Calculated Depreciation Convention (for 1245 Property, Half-Year vs. Mid-4th Qu…" at bounding box center [266, 431] width 12 height 10
checkbox input "true"
radio input "false"
click at [264, 429] on input "Calculated Depreciation Convention (for 1245 Property, Half-Year vs. Mid-4th Qu…" at bounding box center [266, 431] width 12 height 10
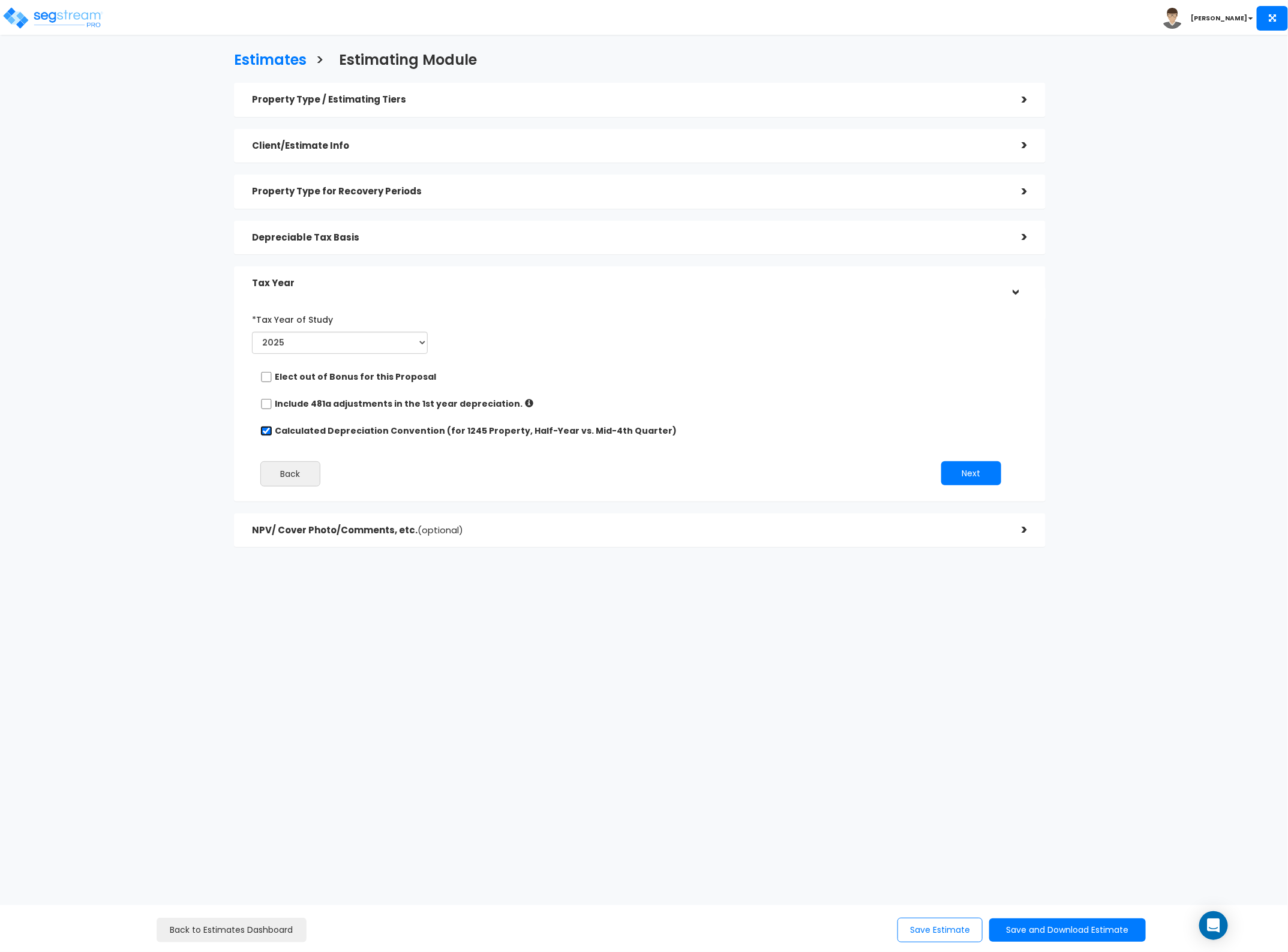
checkbox input "false"
radio input "true"
click at [513, 449] on input "radio" at bounding box center [514, 449] width 8 height 8
radio input "true"
click at [320, 451] on input "radio" at bounding box center [321, 449] width 8 height 8
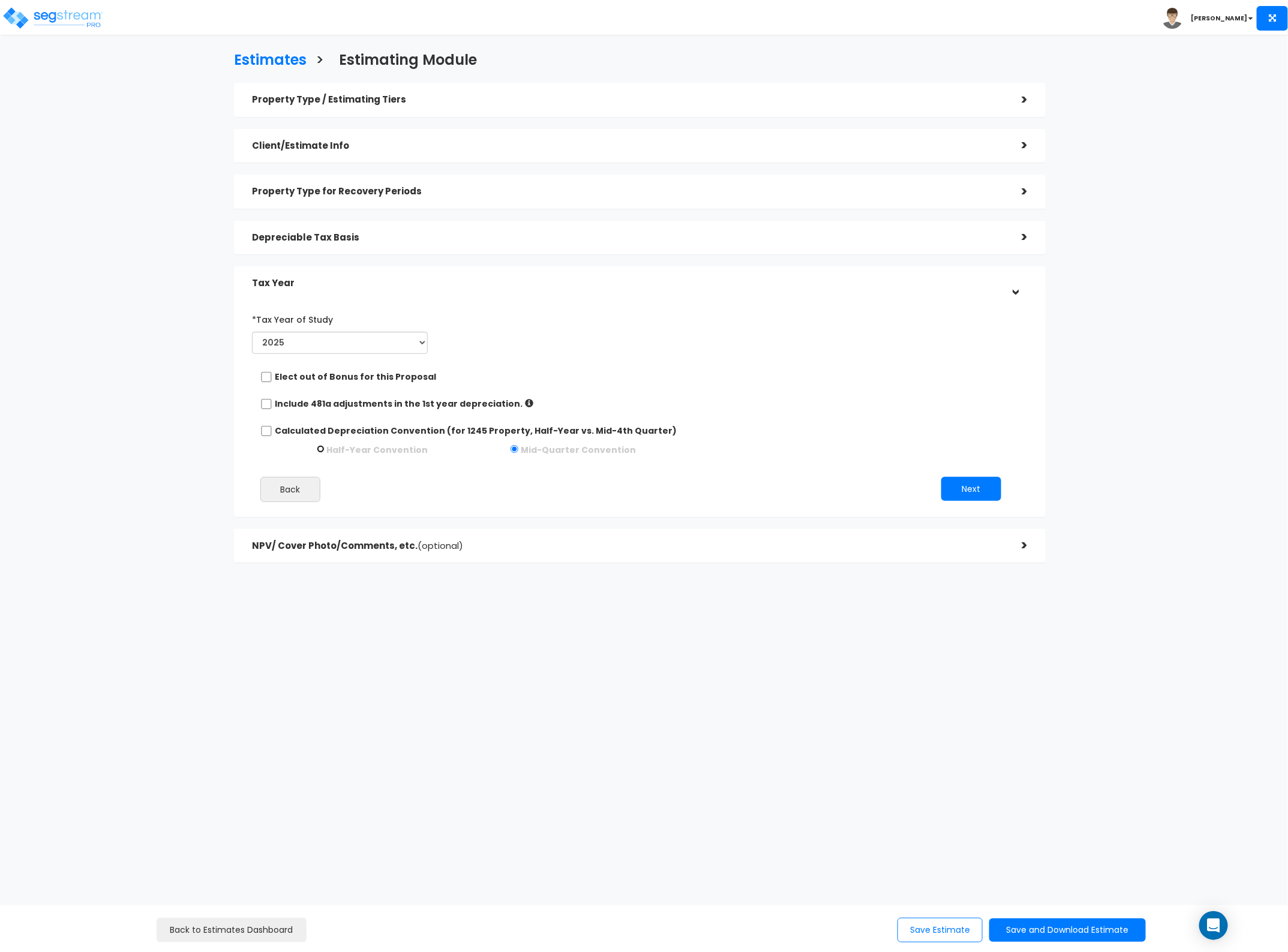
radio input "true"
radio input "false"
click at [264, 427] on input "Calculated Depreciation Convention (for 1245 Property, Half-Year vs. Mid-4th Qu…" at bounding box center [266, 431] width 12 height 10
checkbox input "true"
click at [961, 481] on button "Next" at bounding box center [971, 473] width 60 height 24
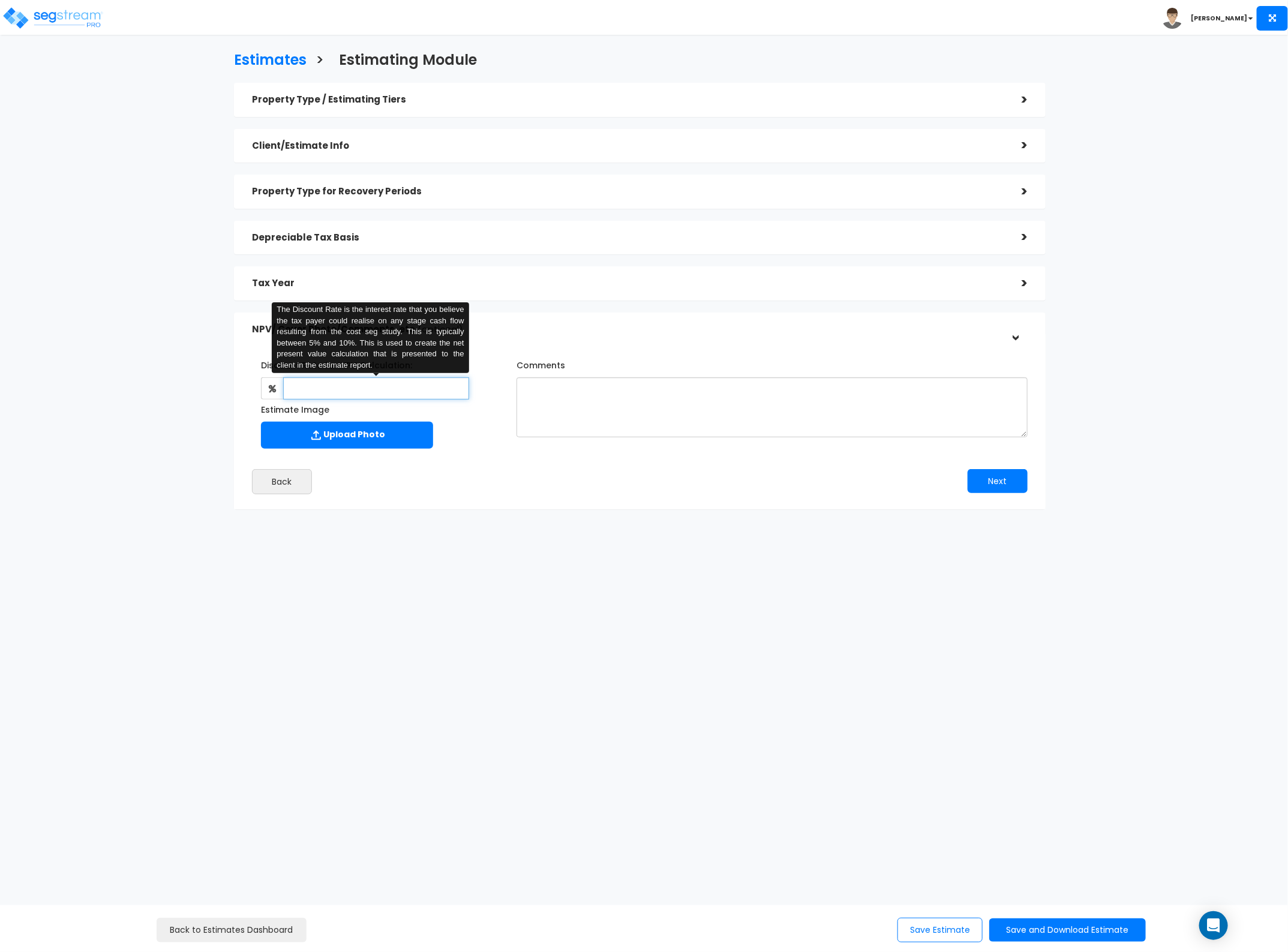
click at [406, 390] on input "text" at bounding box center [376, 388] width 186 height 22
type input "6"
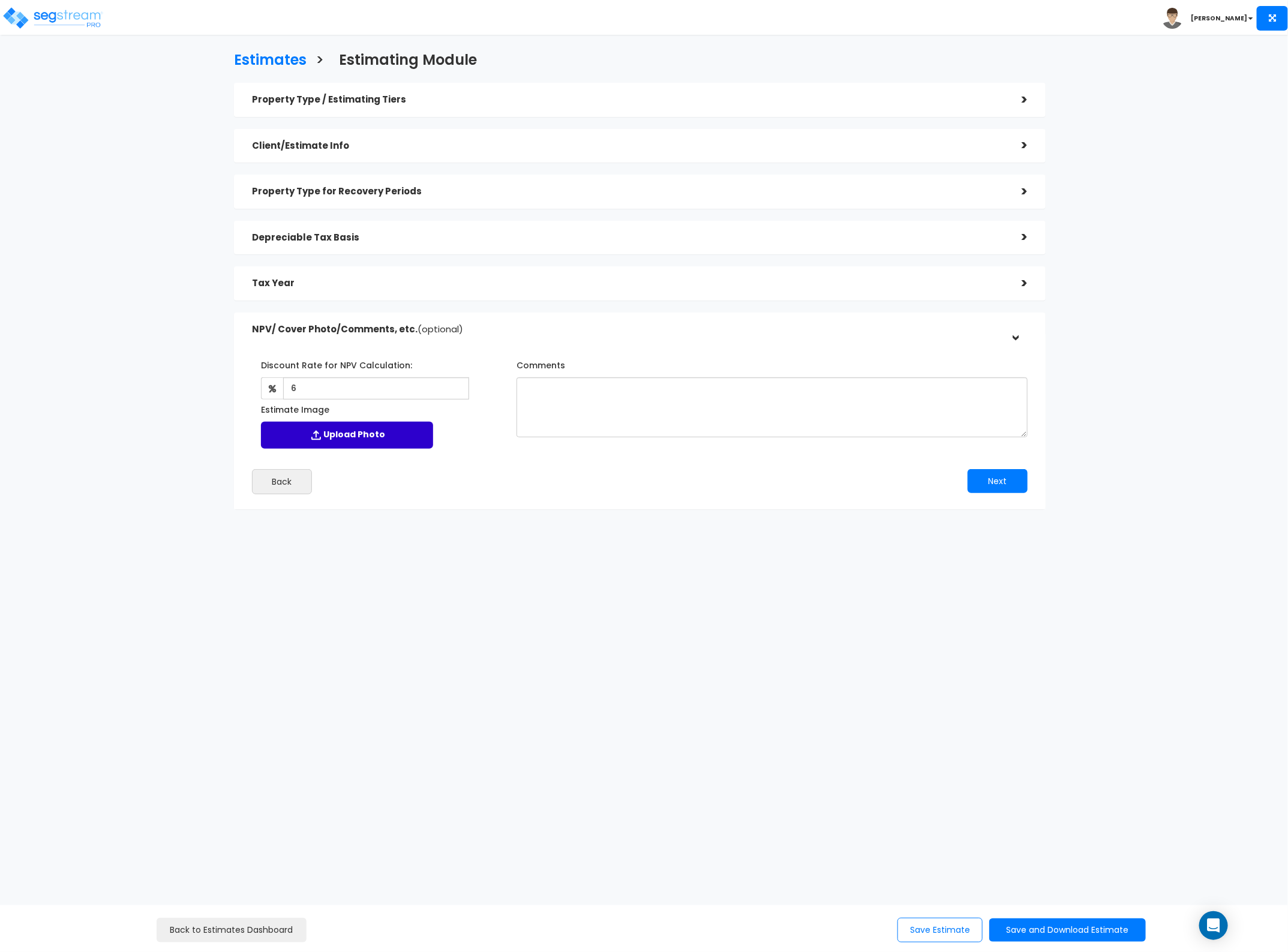
click at [344, 433] on label "Upload Photo" at bounding box center [347, 435] width 172 height 27
click at [0, 0] on input "Estimate Image" at bounding box center [0, 0] width 0 height 0
click at [666, 416] on textarea "Comments" at bounding box center [772, 407] width 511 height 60
click at [661, 385] on textarea "Comments" at bounding box center [772, 407] width 511 height 60
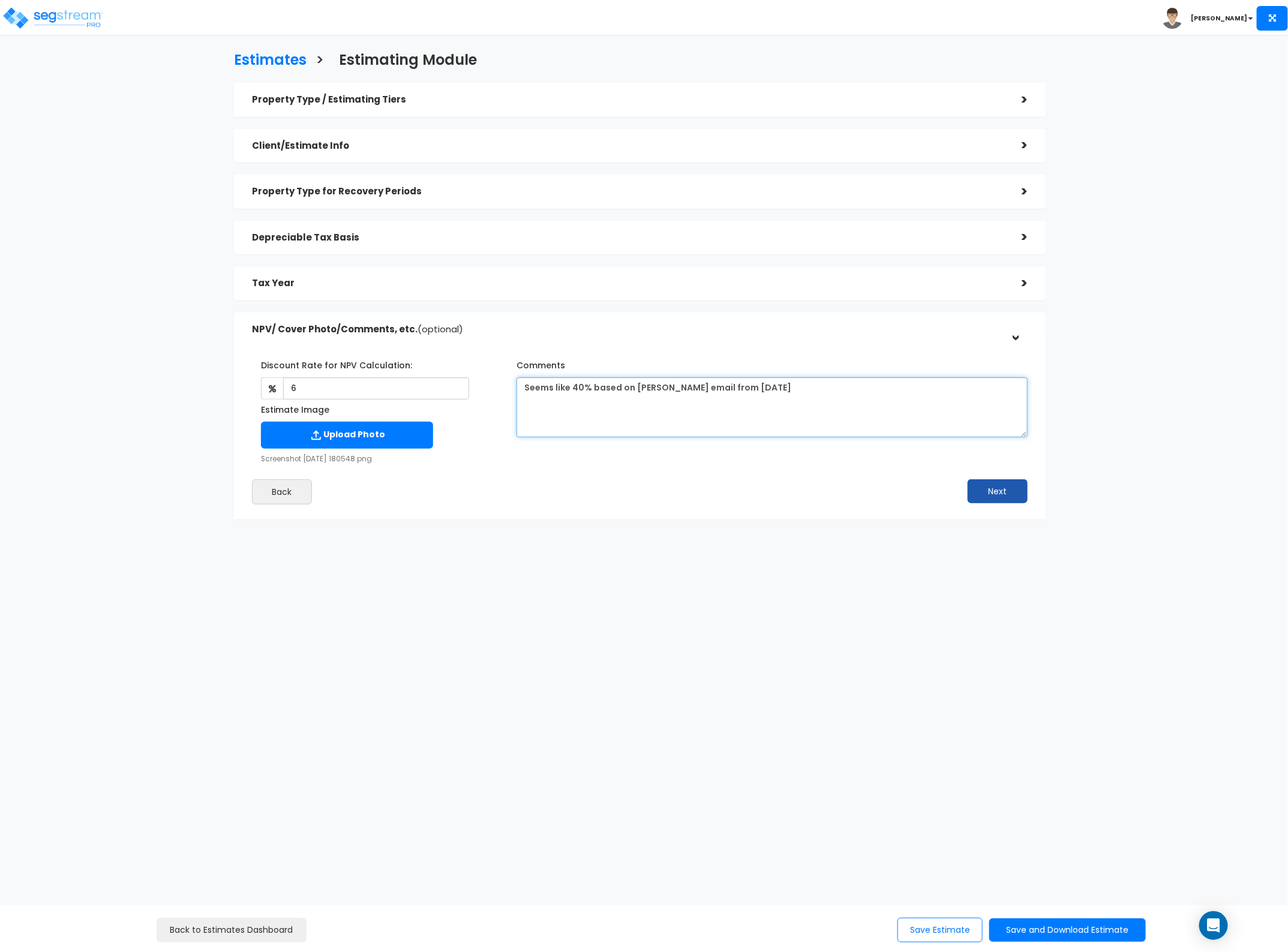
type textarea "Seems like 40% based on [PERSON_NAME] email from [DATE]"
click at [988, 493] on button "Next" at bounding box center [998, 491] width 60 height 24
click at [1038, 928] on button "Save and Download Estimate" at bounding box center [1068, 931] width 157 height 23
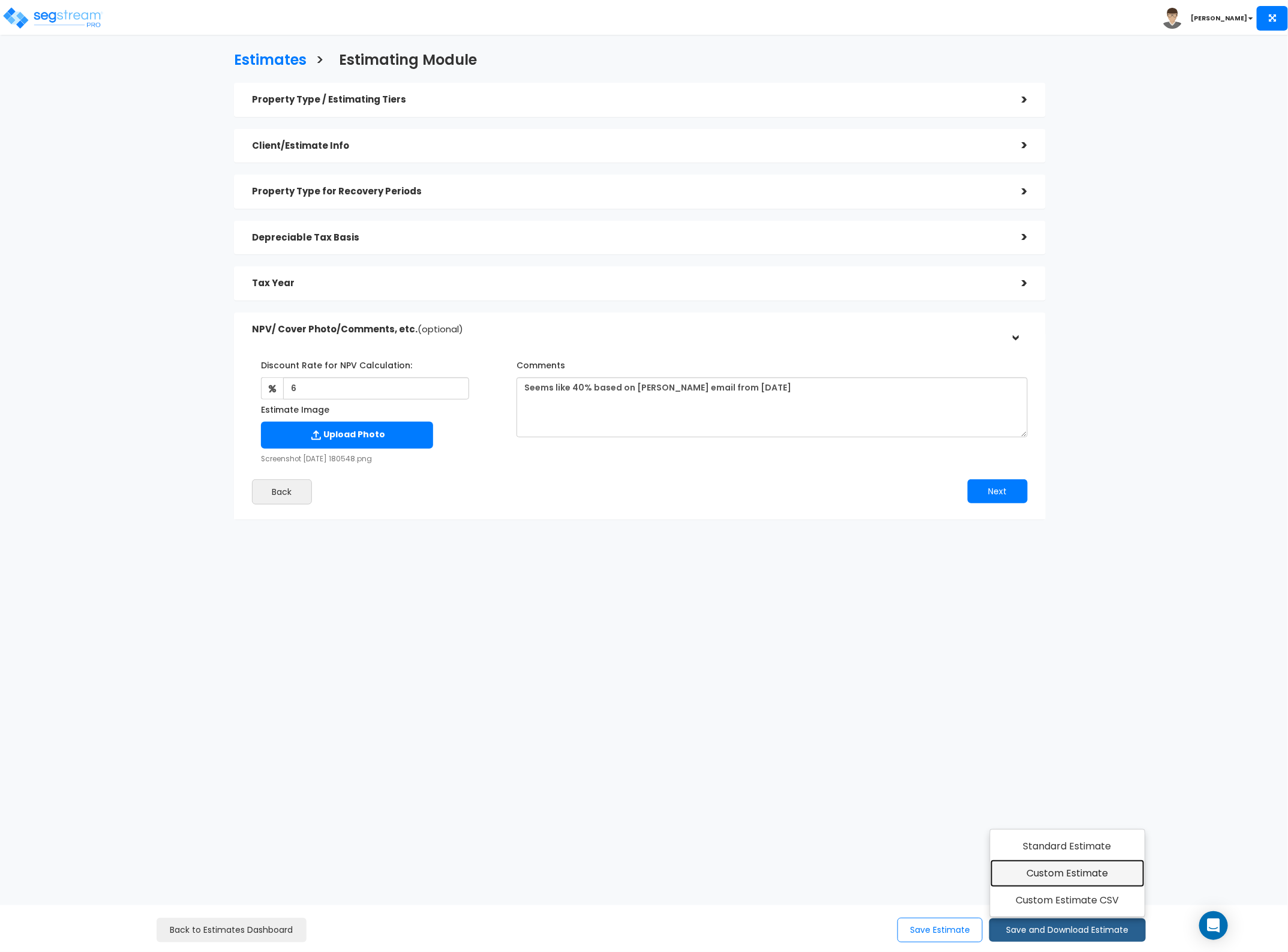
click at [1035, 864] on link "Custom Estimate" at bounding box center [1068, 873] width 154 height 28
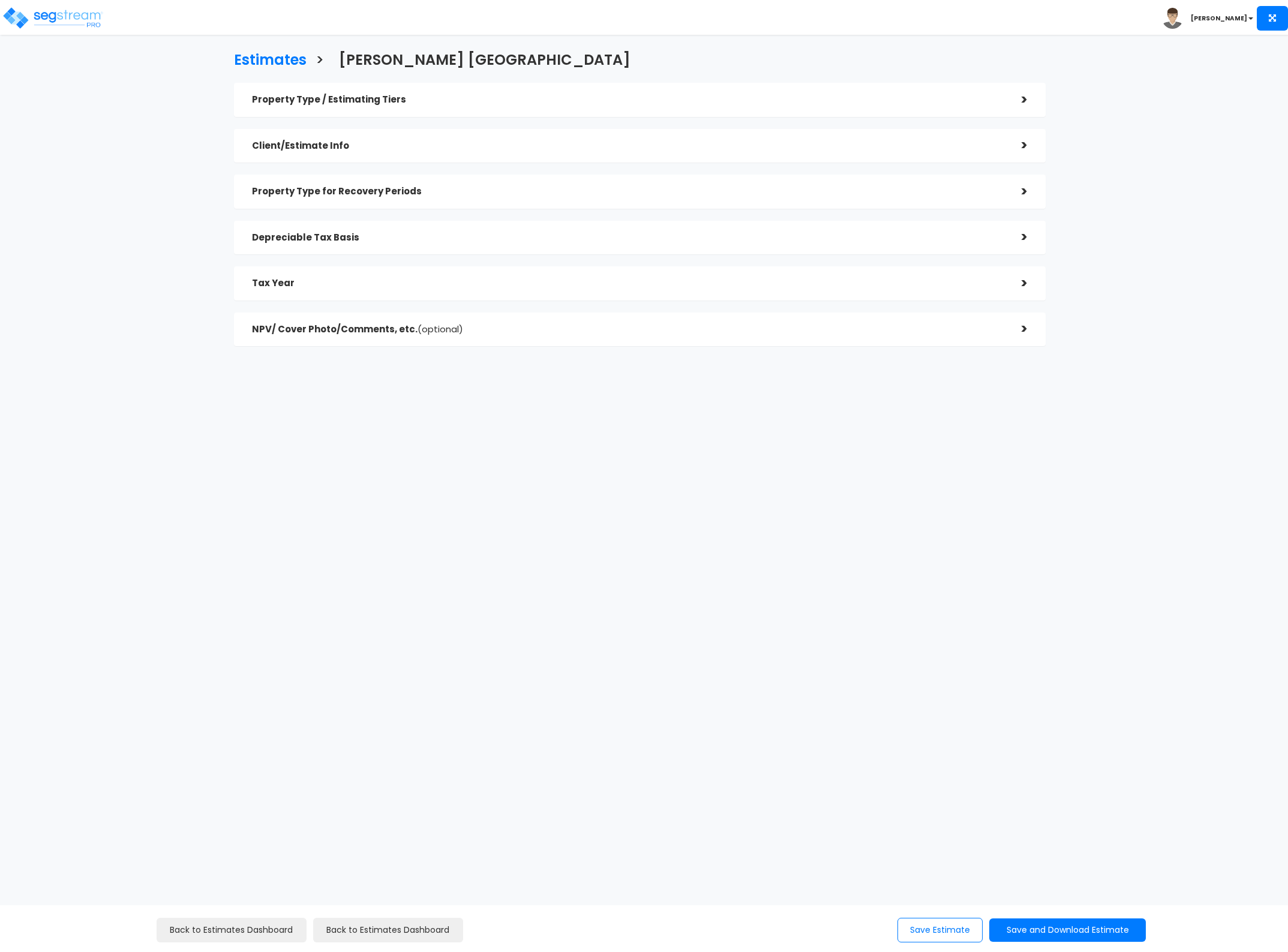
checkbox input "true"
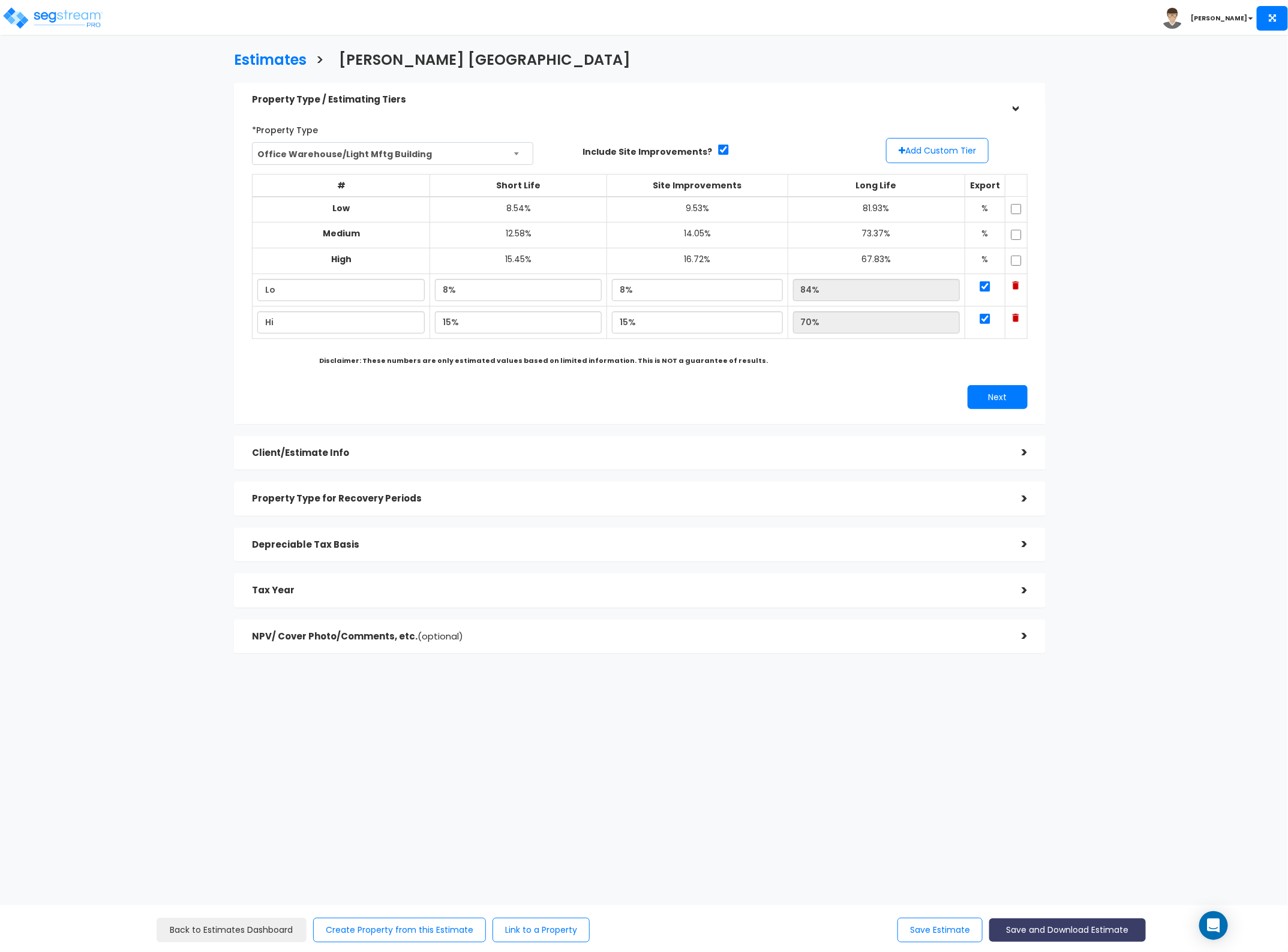
click at [1069, 929] on button "Save and Download Estimate" at bounding box center [1068, 931] width 157 height 23
click at [1062, 884] on link "Custom Estimate" at bounding box center [1068, 873] width 154 height 28
click at [260, 60] on h3 "Estimates" at bounding box center [270, 61] width 73 height 19
